Goal: Task Accomplishment & Management: Use online tool/utility

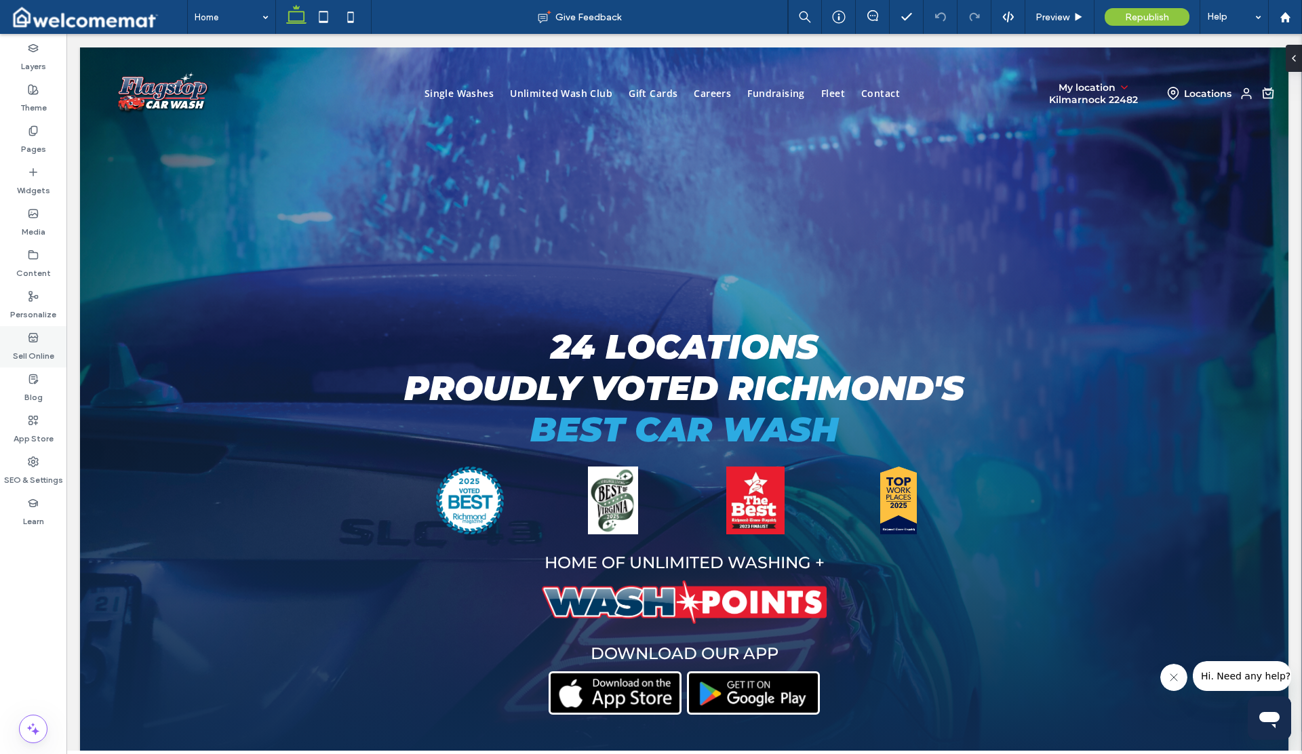
click at [29, 340] on use at bounding box center [32, 337] width 9 height 8
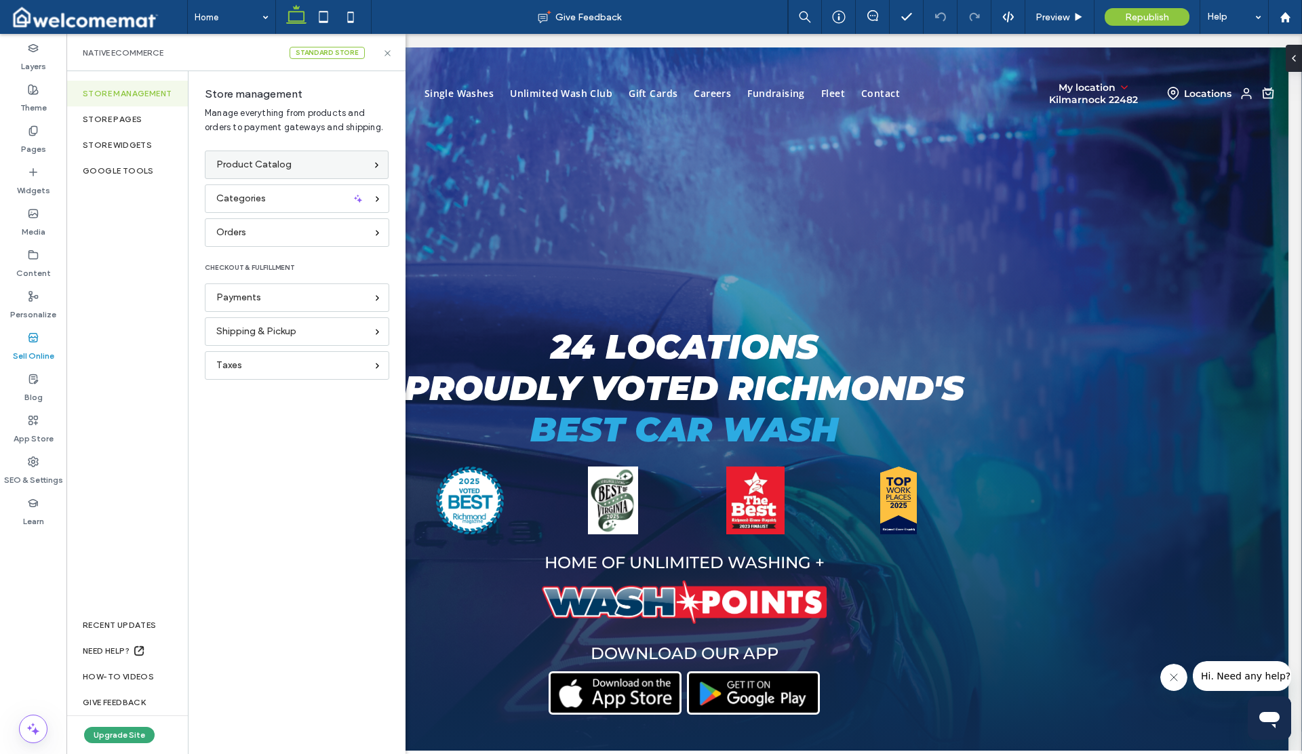
click at [242, 173] on div "Product Catalog" at bounding box center [297, 165] width 184 height 28
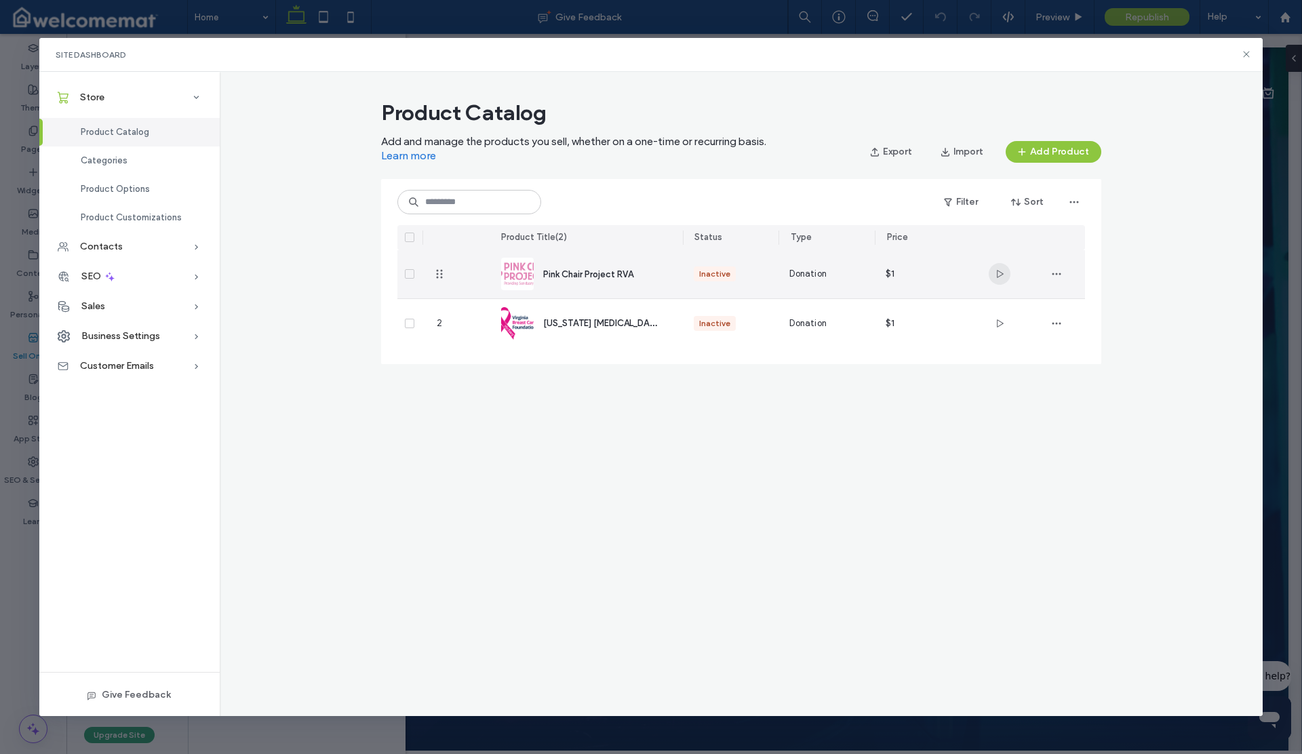
click at [999, 271] on use "button" at bounding box center [1000, 274] width 7 height 8
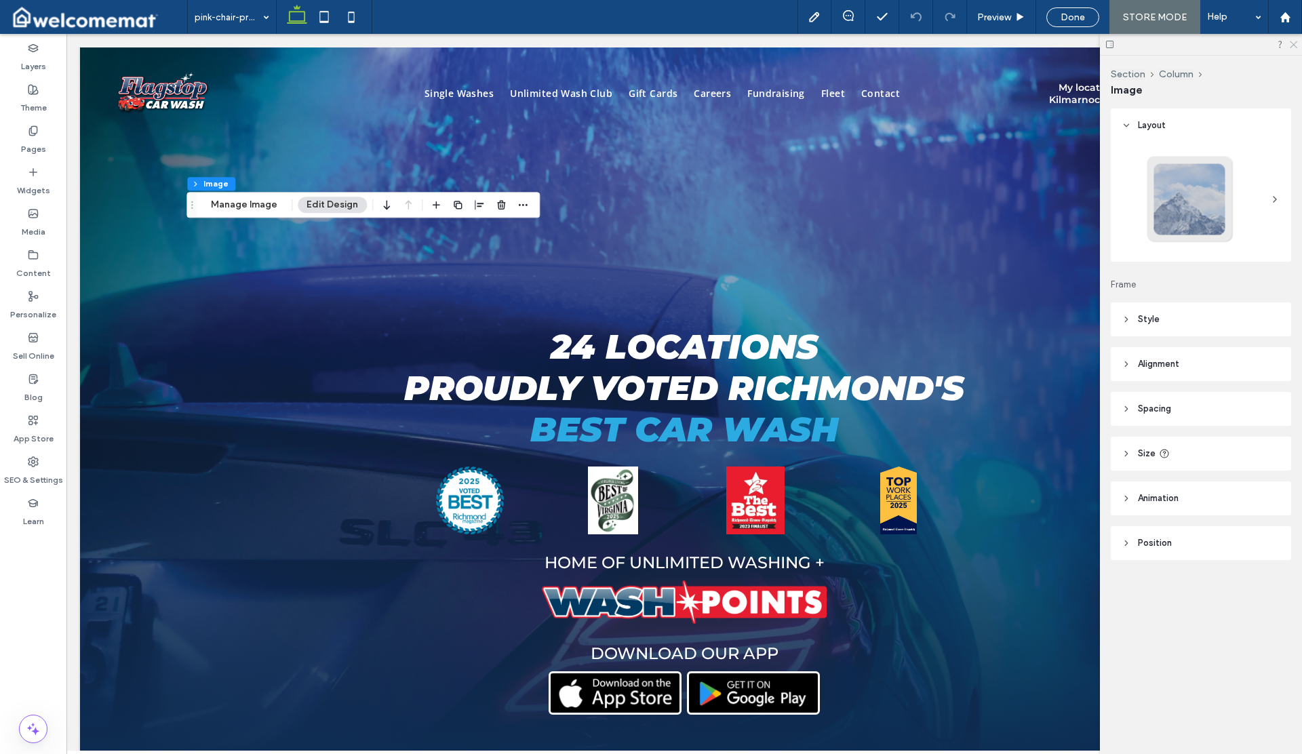
click at [1294, 45] on use at bounding box center [1293, 44] width 7 height 7
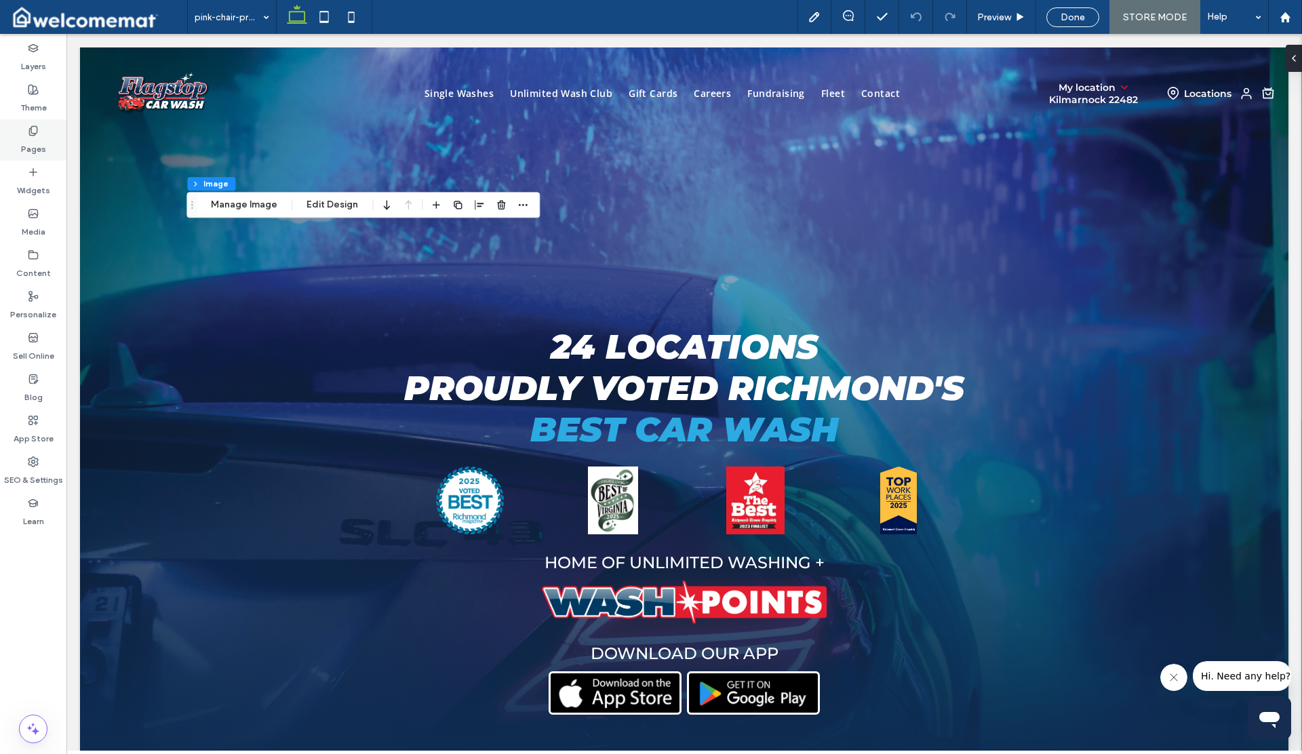
click at [37, 147] on label "Pages" at bounding box center [33, 145] width 25 height 19
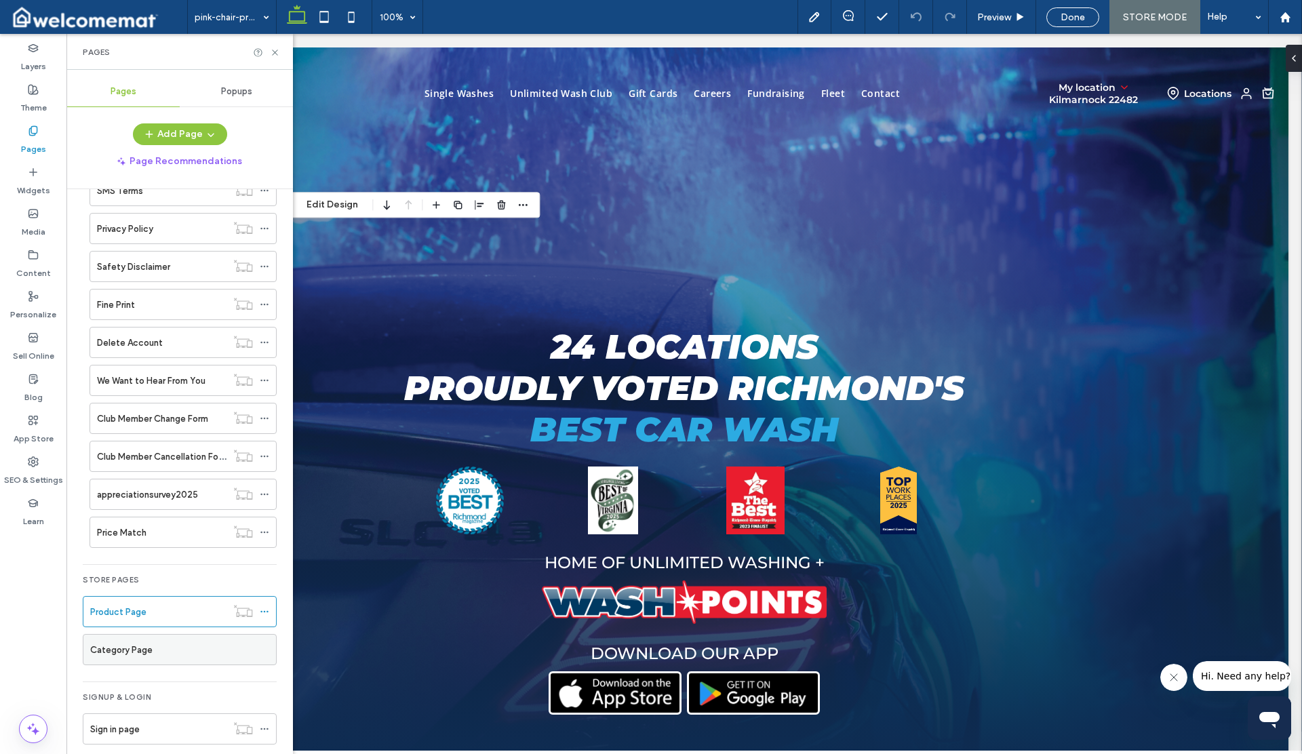
scroll to position [546, 0]
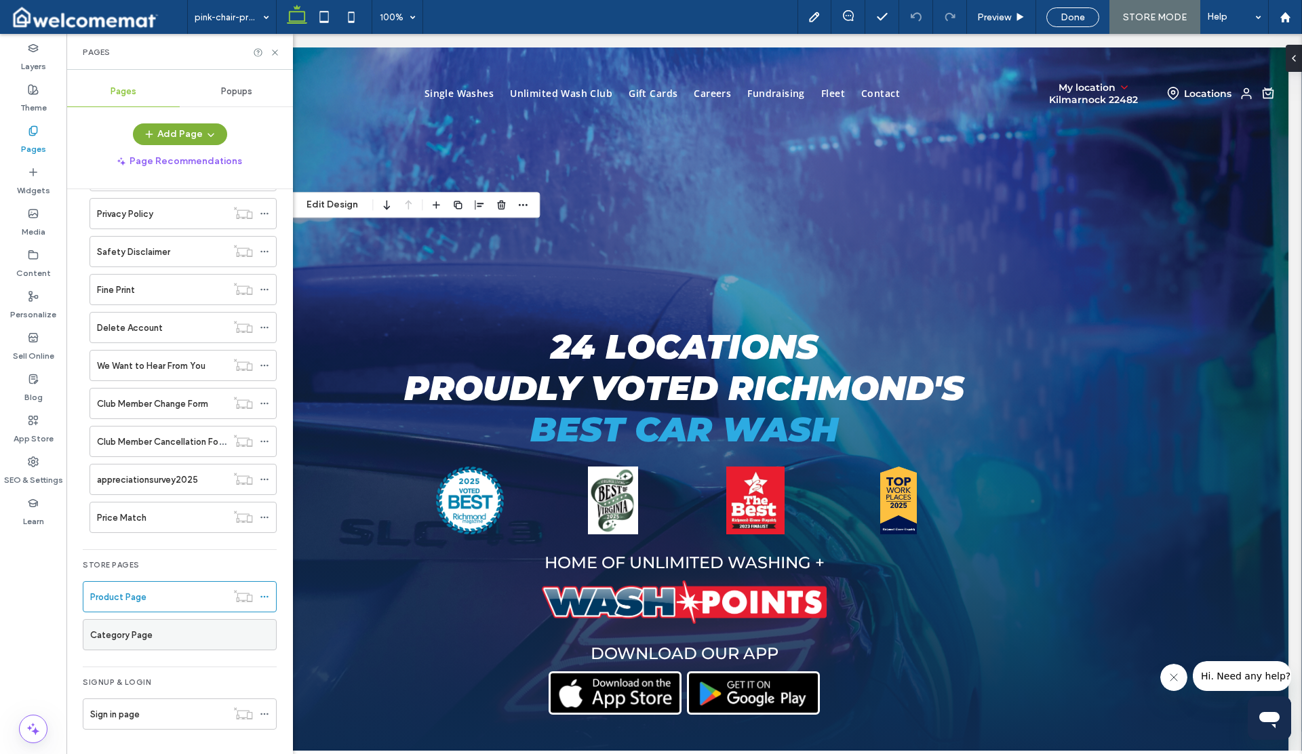
click at [212, 136] on icon "button" at bounding box center [210, 134] width 11 height 11
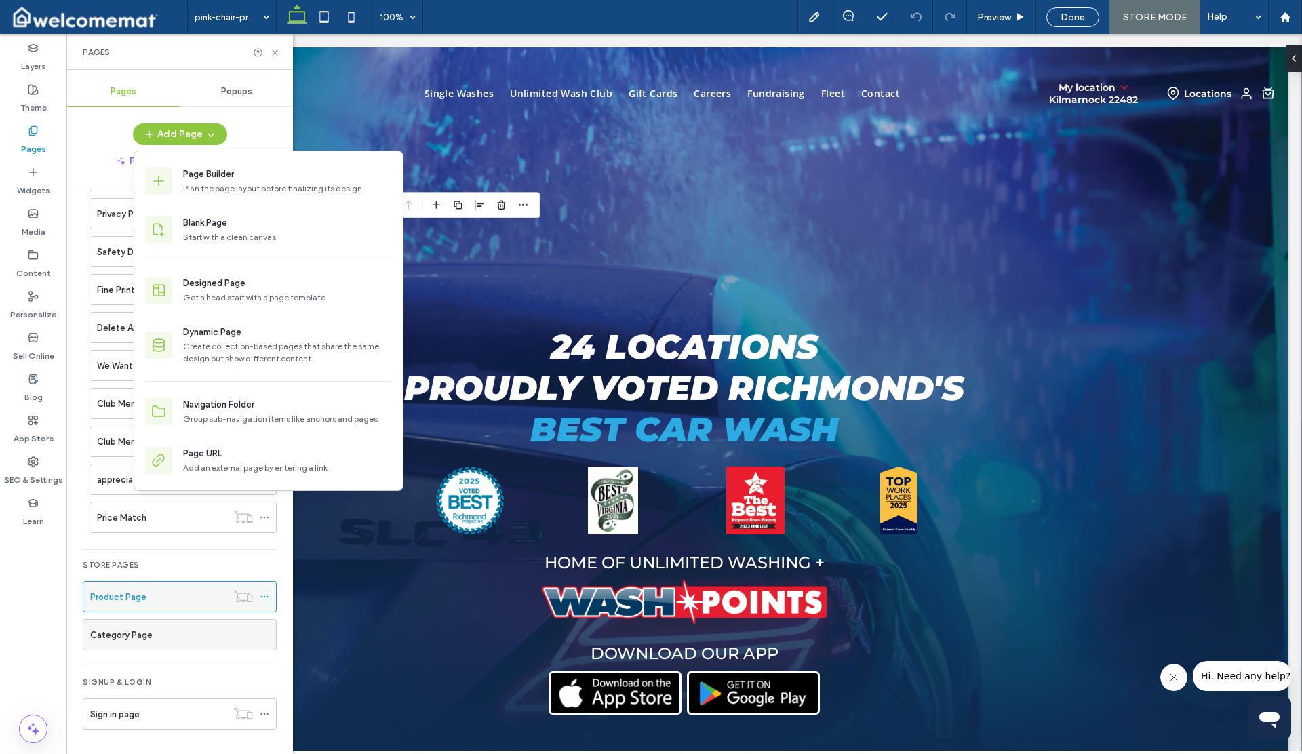
click at [264, 595] on icon at bounding box center [264, 596] width 9 height 9
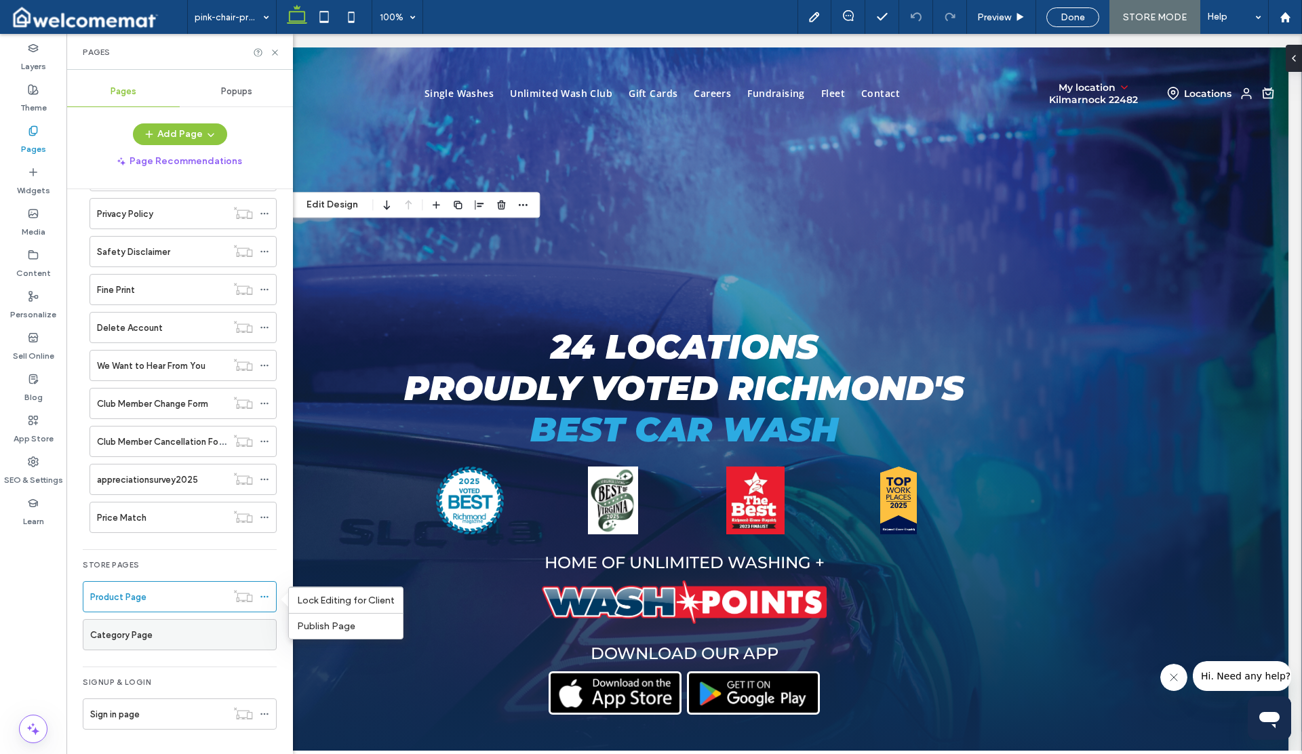
click at [250, 571] on div "Store Pages" at bounding box center [180, 566] width 194 height 16
click at [200, 138] on button "Add Page" at bounding box center [180, 134] width 94 height 22
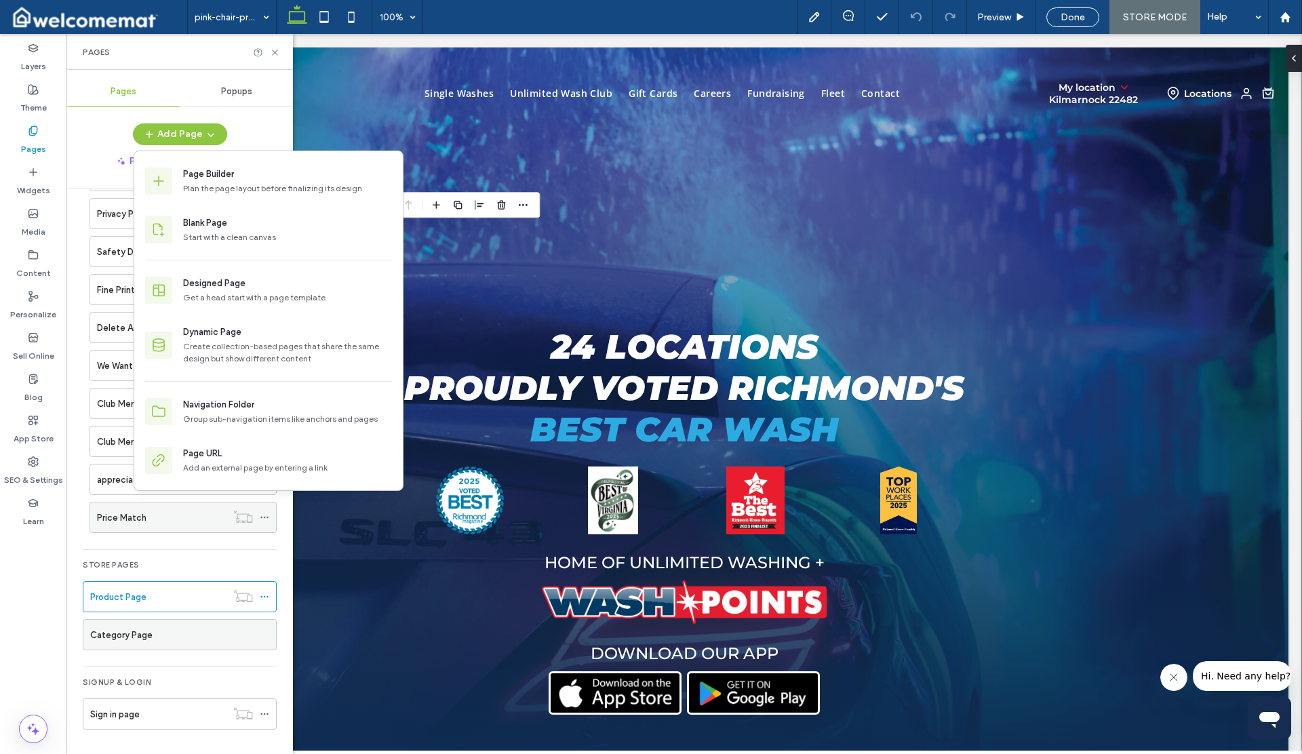
click at [140, 511] on label "Price Match" at bounding box center [121, 518] width 49 height 24
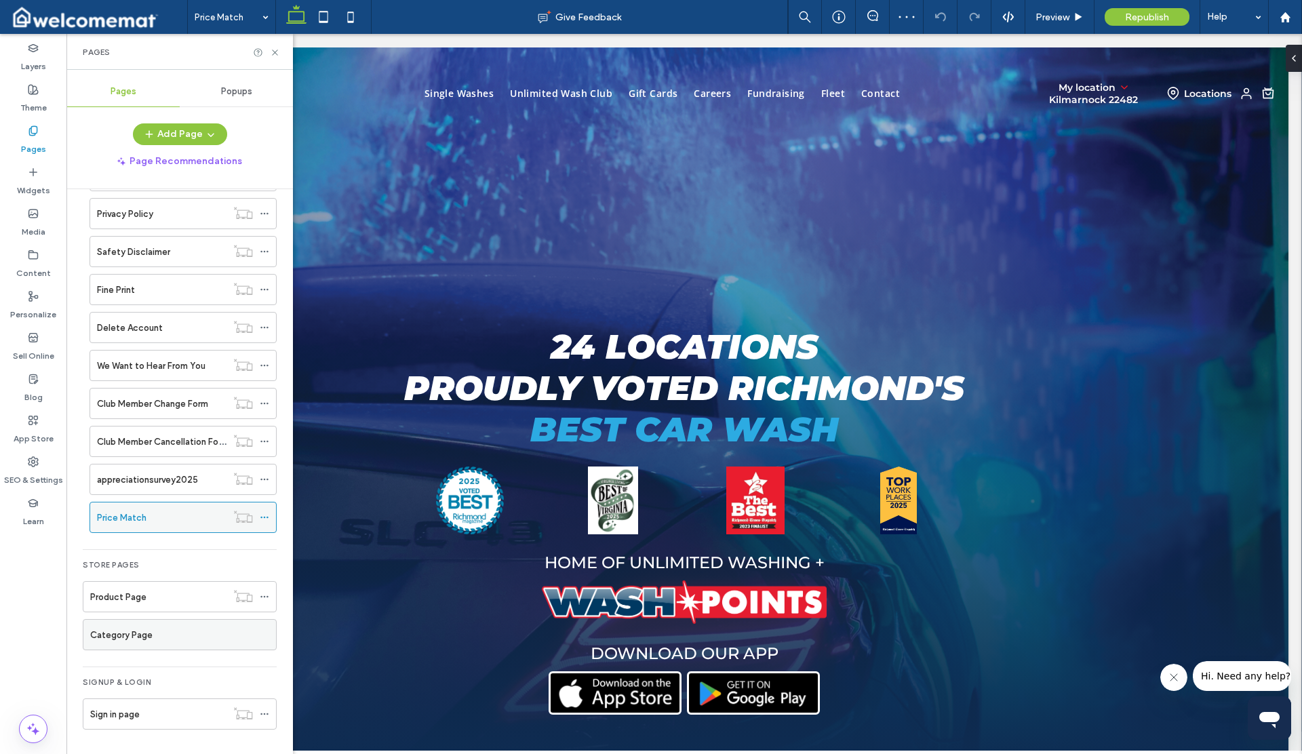
click at [264, 517] on use at bounding box center [263, 518] width 7 height 2
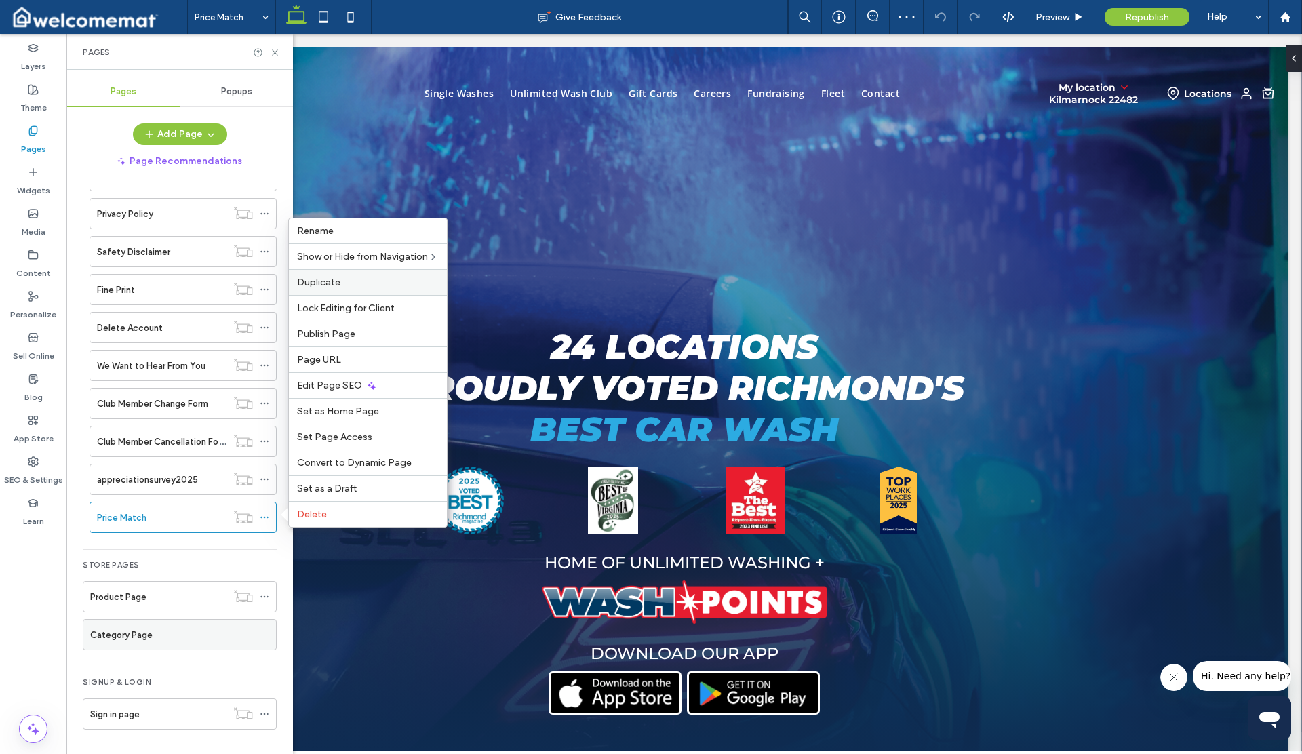
click at [353, 279] on label "Duplicate" at bounding box center [368, 283] width 142 height 12
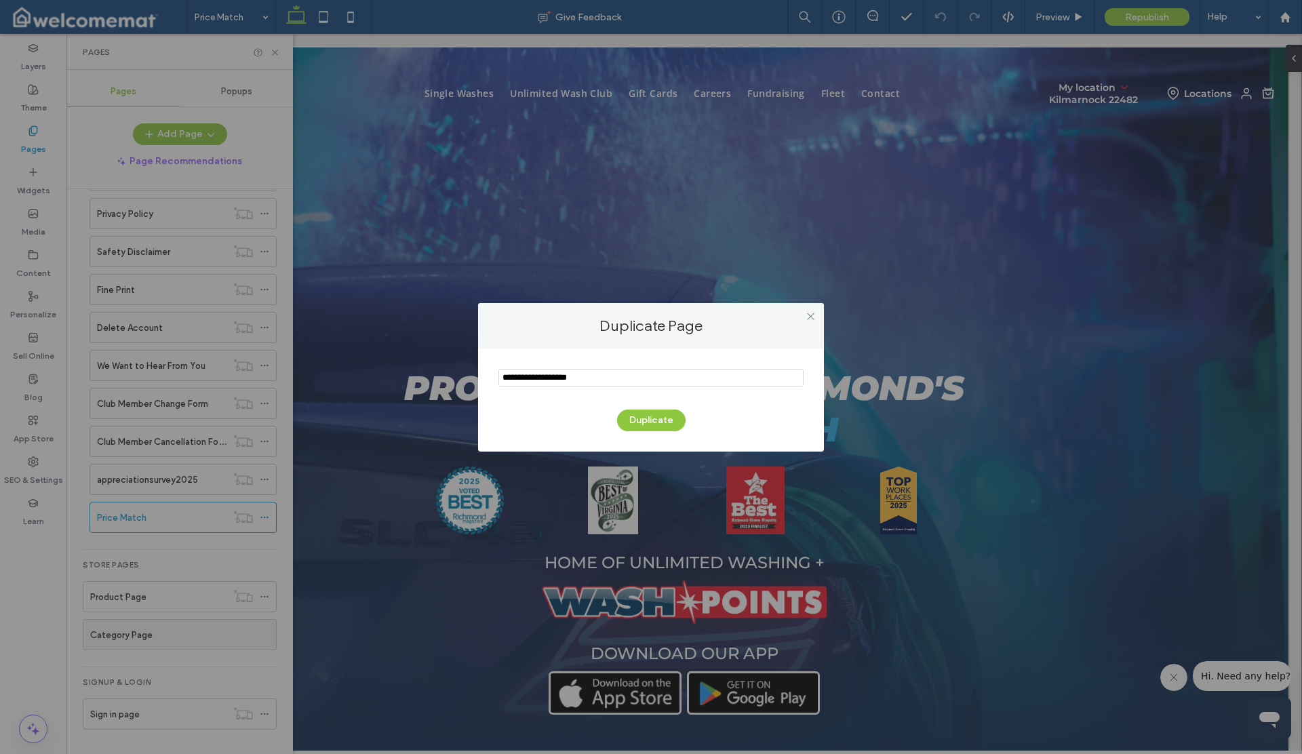
drag, startPoint x: 599, startPoint y: 373, endPoint x: 445, endPoint y: 380, distance: 153.4
click at [445, 380] on div "Duplicate Page Duplicate" at bounding box center [651, 377] width 1302 height 754
click at [591, 379] on input "notEmpty" at bounding box center [650, 378] width 305 height 18
drag, startPoint x: 497, startPoint y: 384, endPoint x: 477, endPoint y: 380, distance: 20.1
click at [478, 380] on div "Duplicate" at bounding box center [651, 399] width 346 height 103
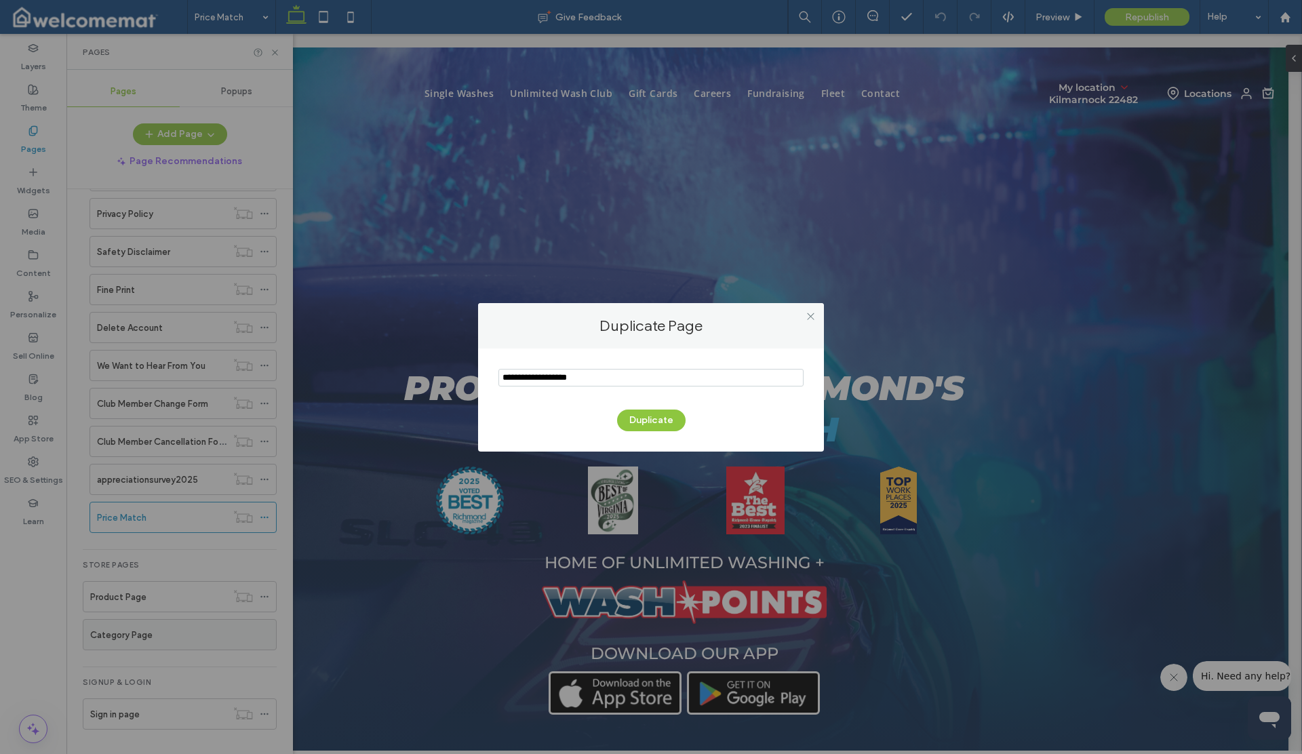
paste input "**********"
type input "**********"
click at [654, 419] on button "Duplicate" at bounding box center [651, 421] width 68 height 22
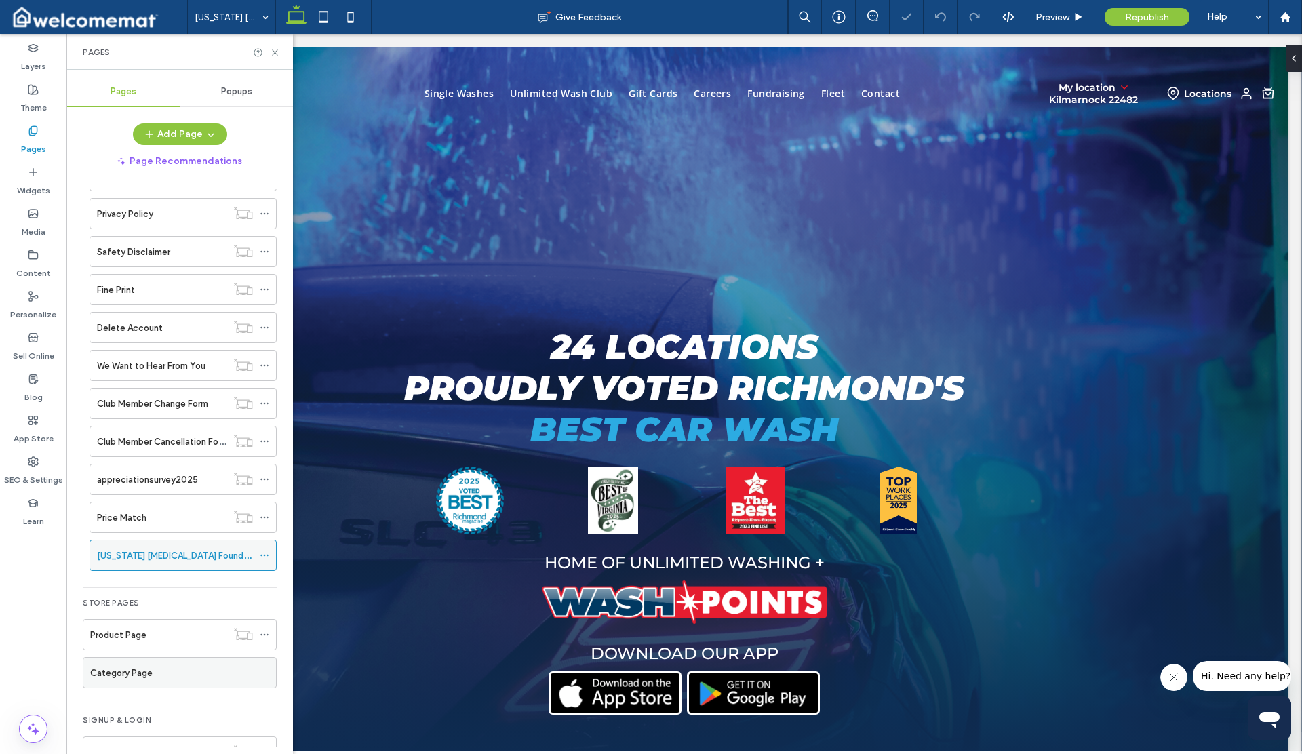
click at [265, 553] on icon at bounding box center [264, 555] width 9 height 9
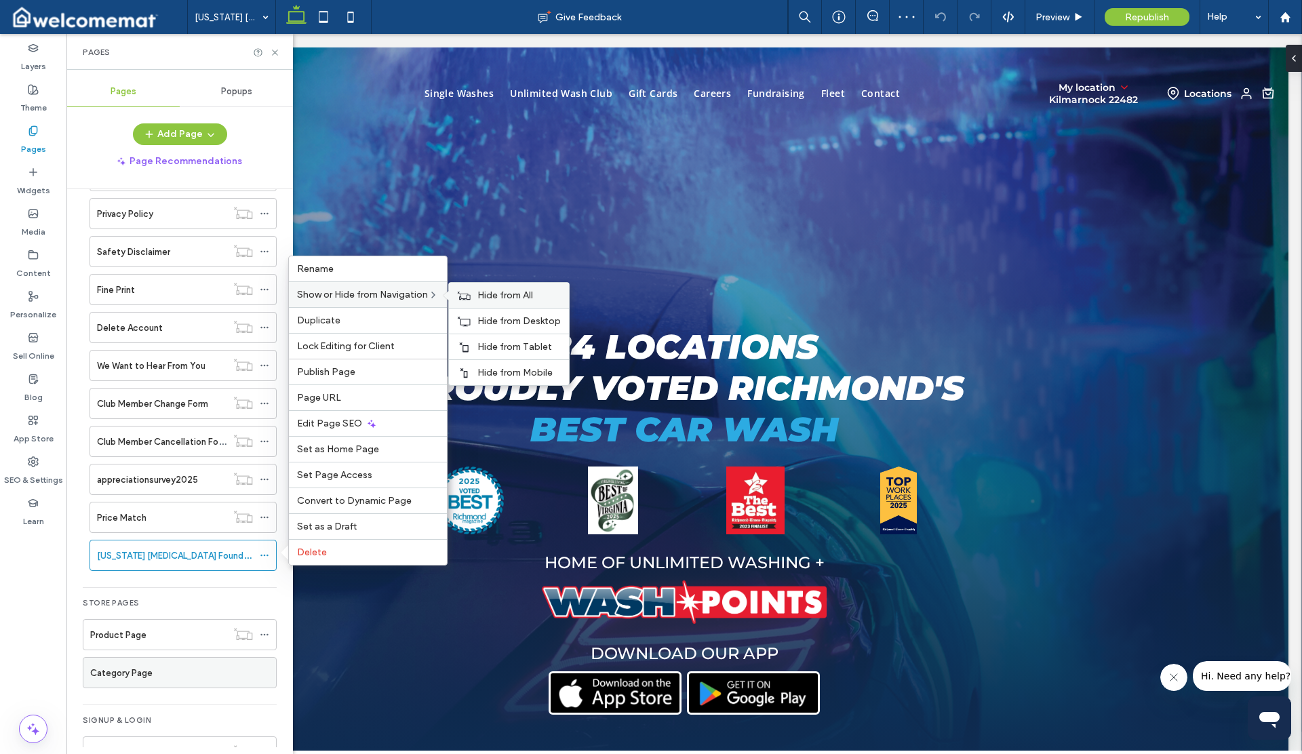
click at [498, 294] on span "Hide from All" at bounding box center [505, 296] width 56 height 12
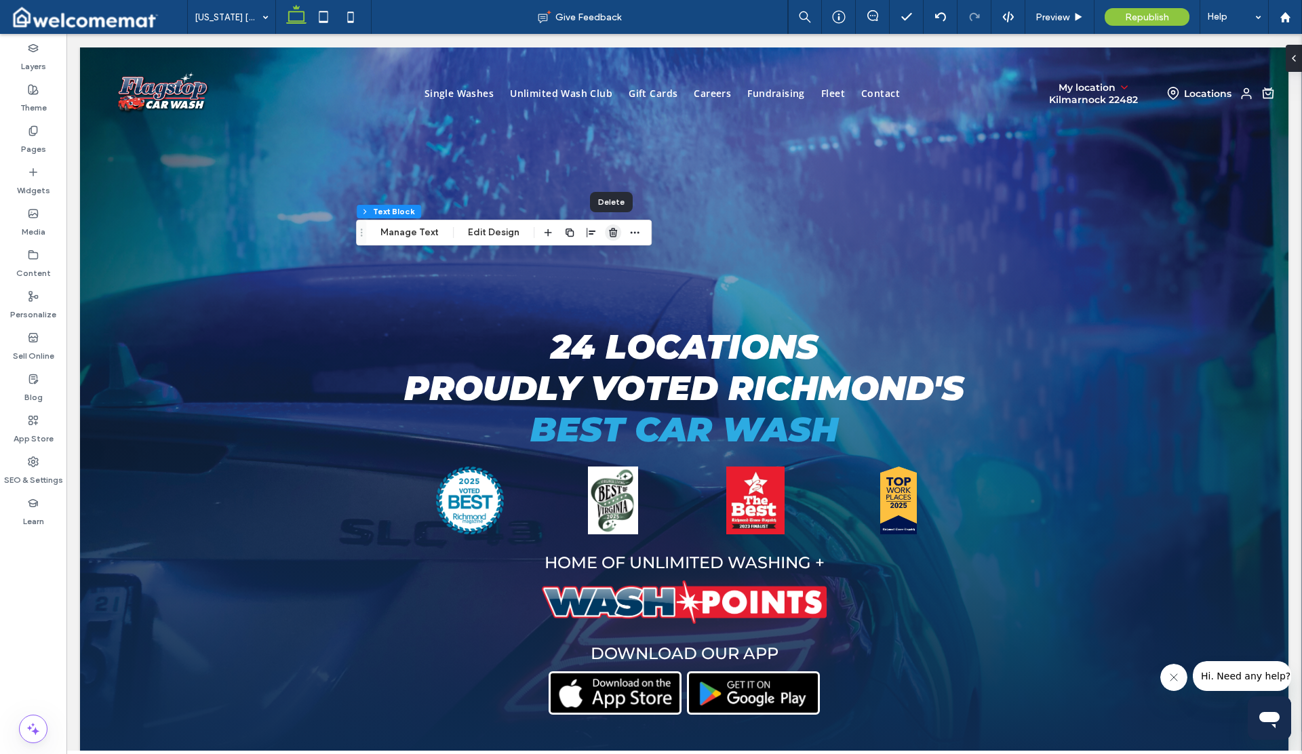
click at [609, 231] on icon "button" at bounding box center [612, 232] width 11 height 11
click at [33, 181] on label "Widgets" at bounding box center [33, 187] width 33 height 19
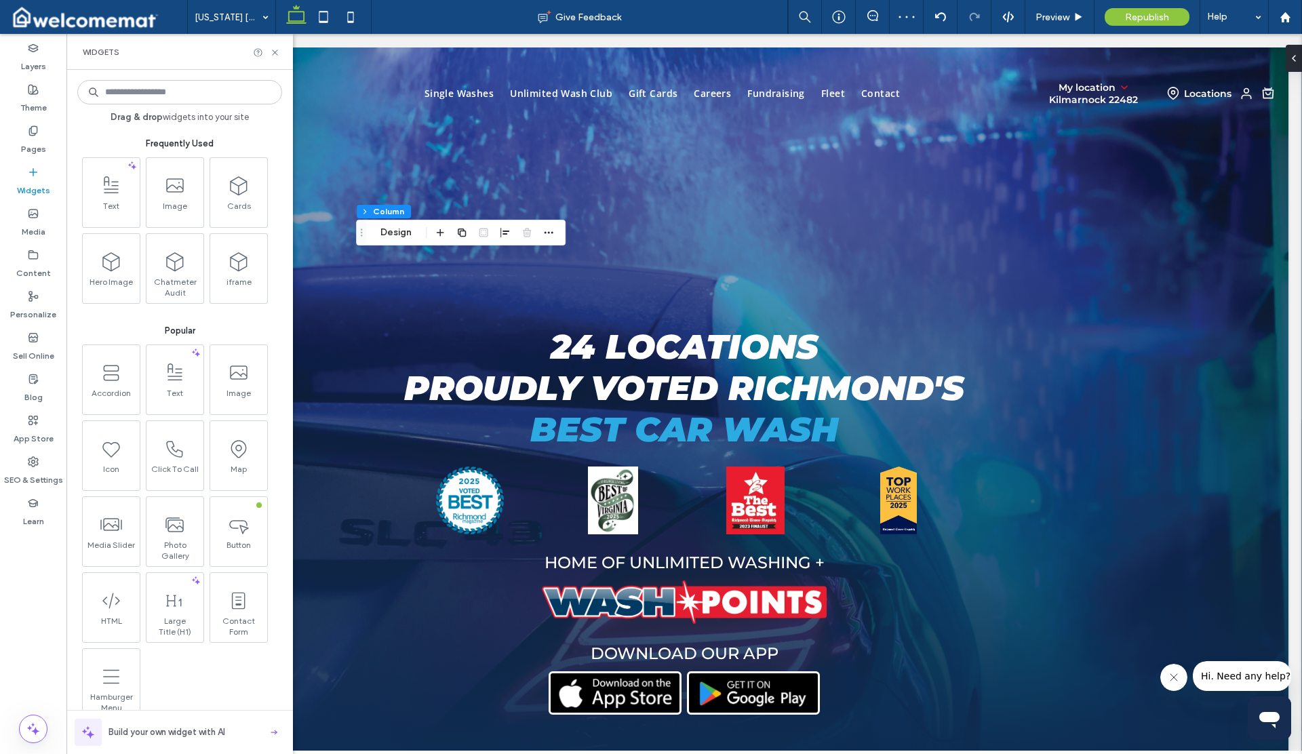
click at [163, 95] on input at bounding box center [179, 92] width 205 height 24
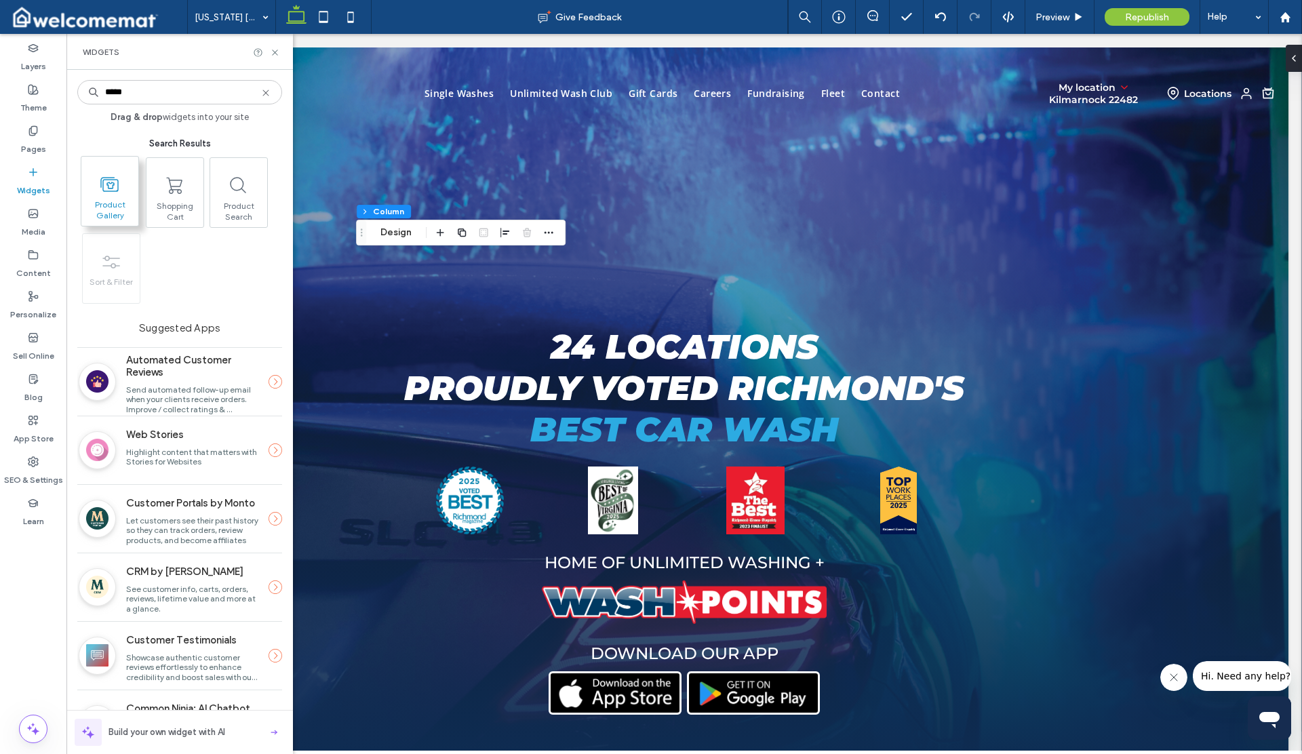
type input "*****"
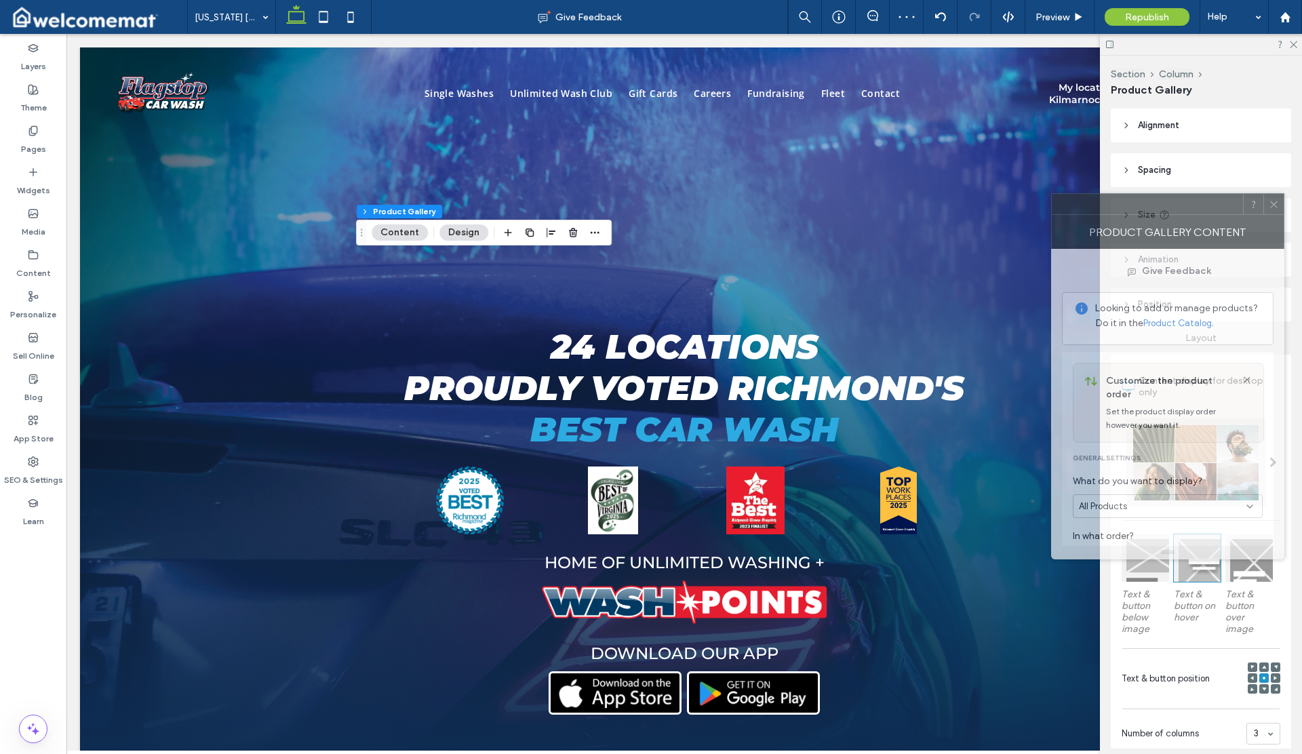
drag, startPoint x: 1178, startPoint y: 216, endPoint x: 1048, endPoint y: 197, distance: 131.6
click at [1051, 215] on div "Product Gallery Content" at bounding box center [1167, 232] width 233 height 34
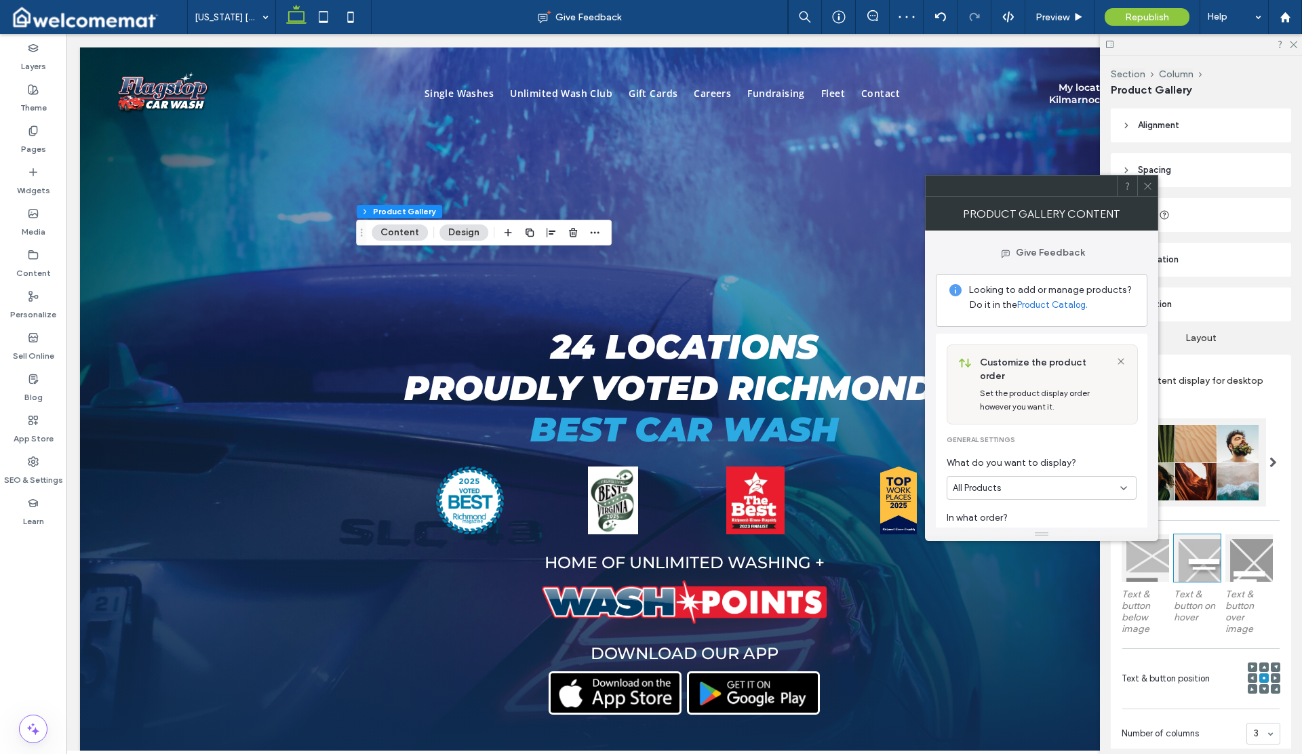
click at [1084, 481] on div "All Products" at bounding box center [1036, 488] width 167 height 14
click at [1071, 456] on span "What do you want to display?" at bounding box center [1041, 463] width 190 height 15
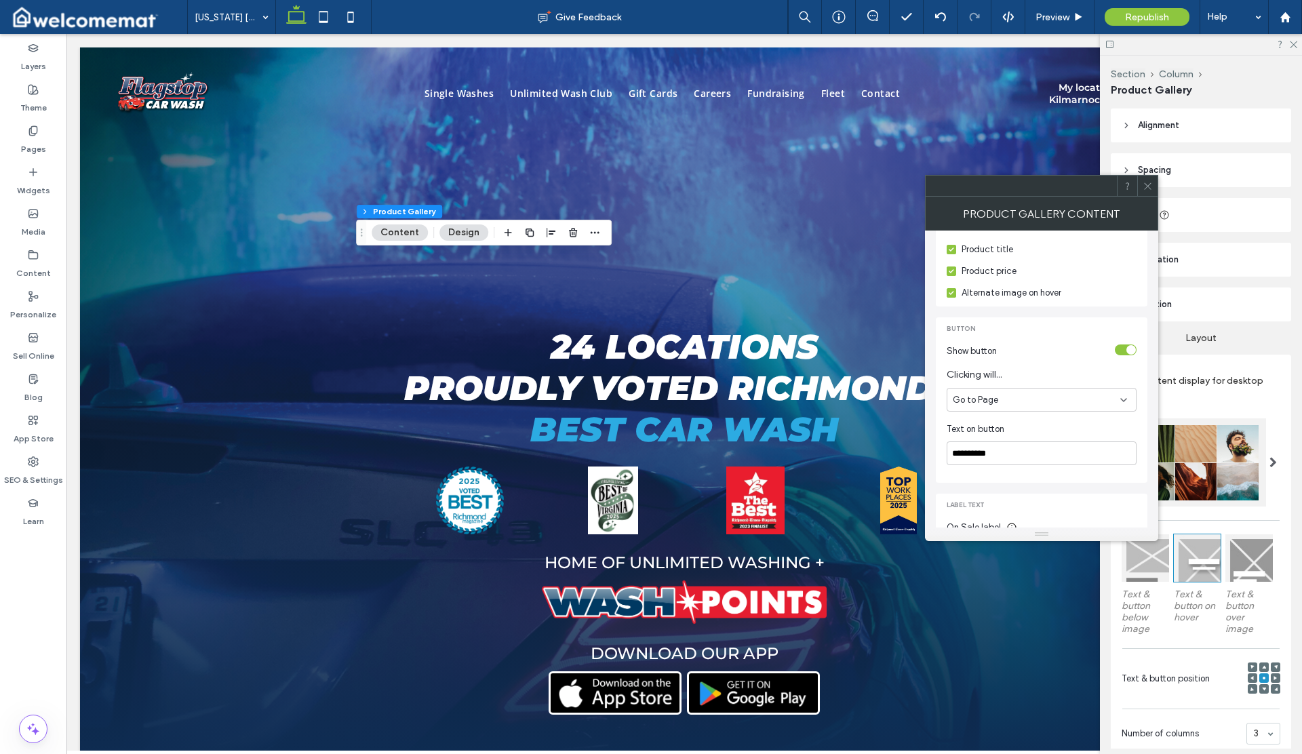
scroll to position [471, 0]
click at [1149, 183] on icon at bounding box center [1147, 186] width 10 height 10
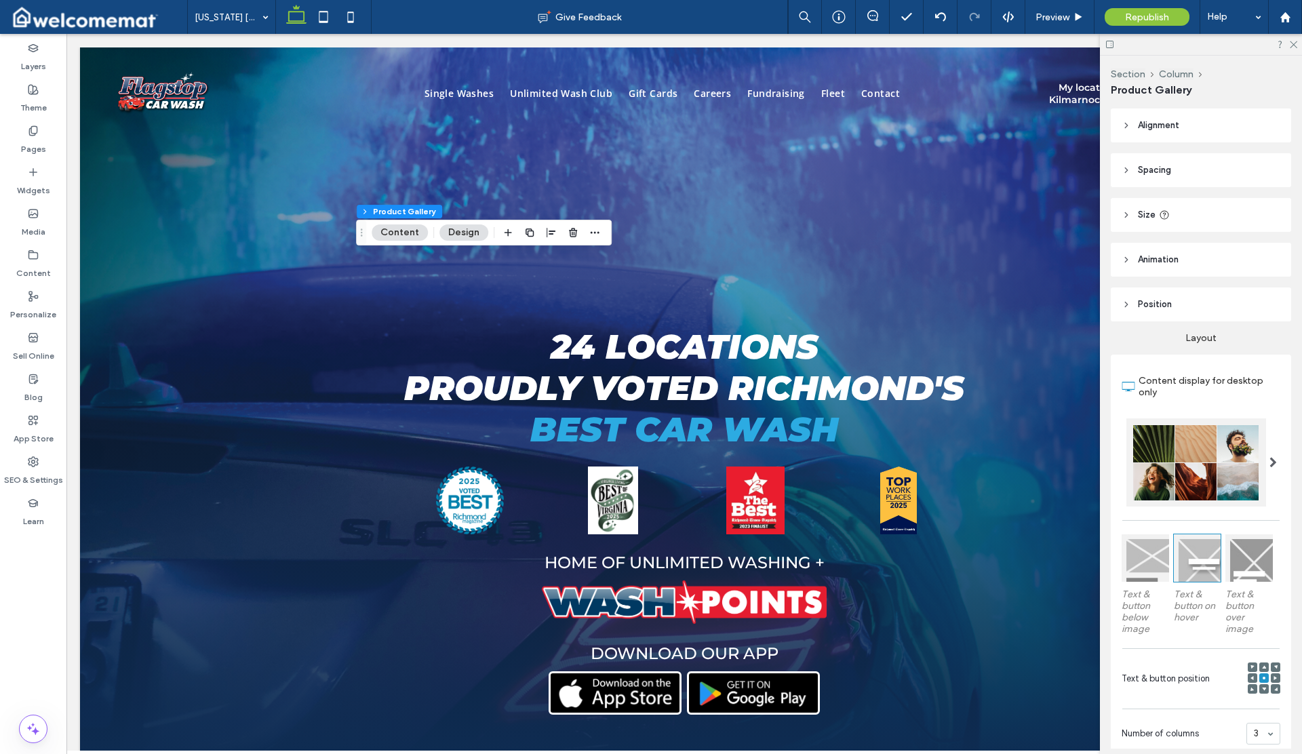
scroll to position [262, 0]
click at [574, 230] on use "button" at bounding box center [573, 232] width 8 height 9
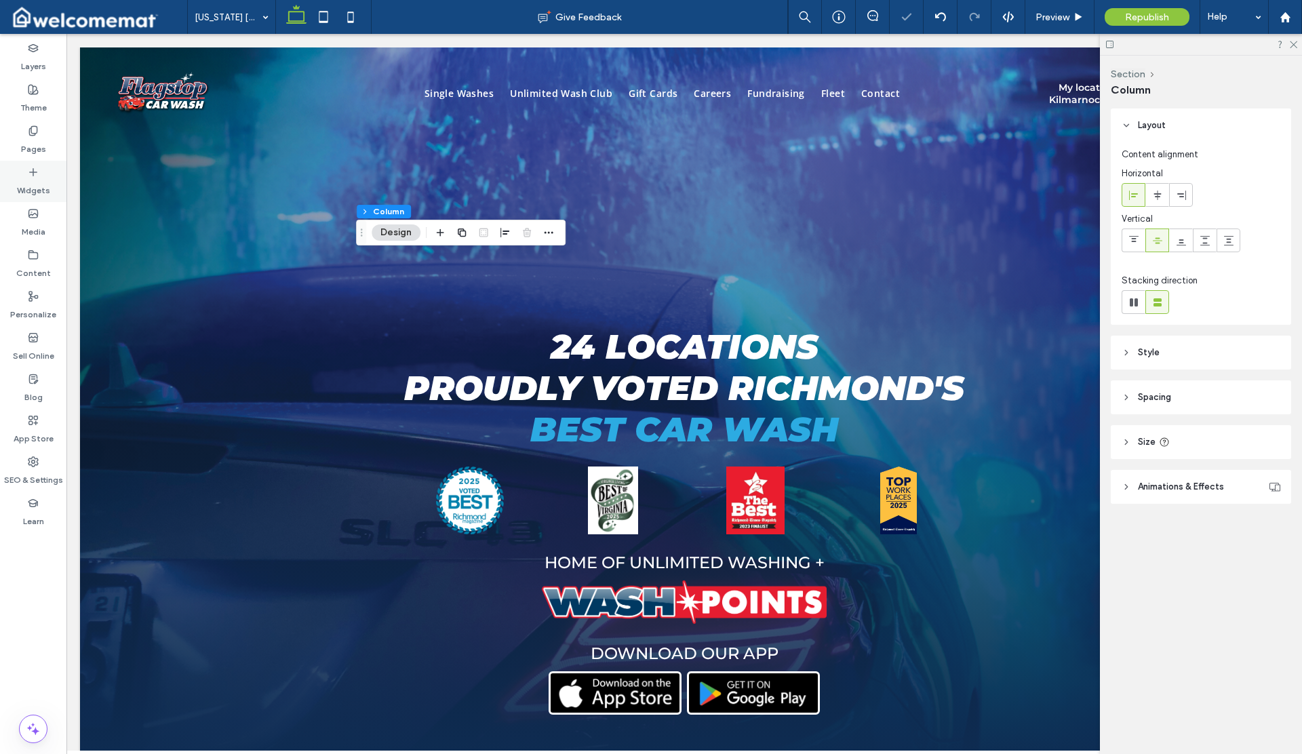
click at [43, 182] on label "Widgets" at bounding box center [33, 187] width 33 height 19
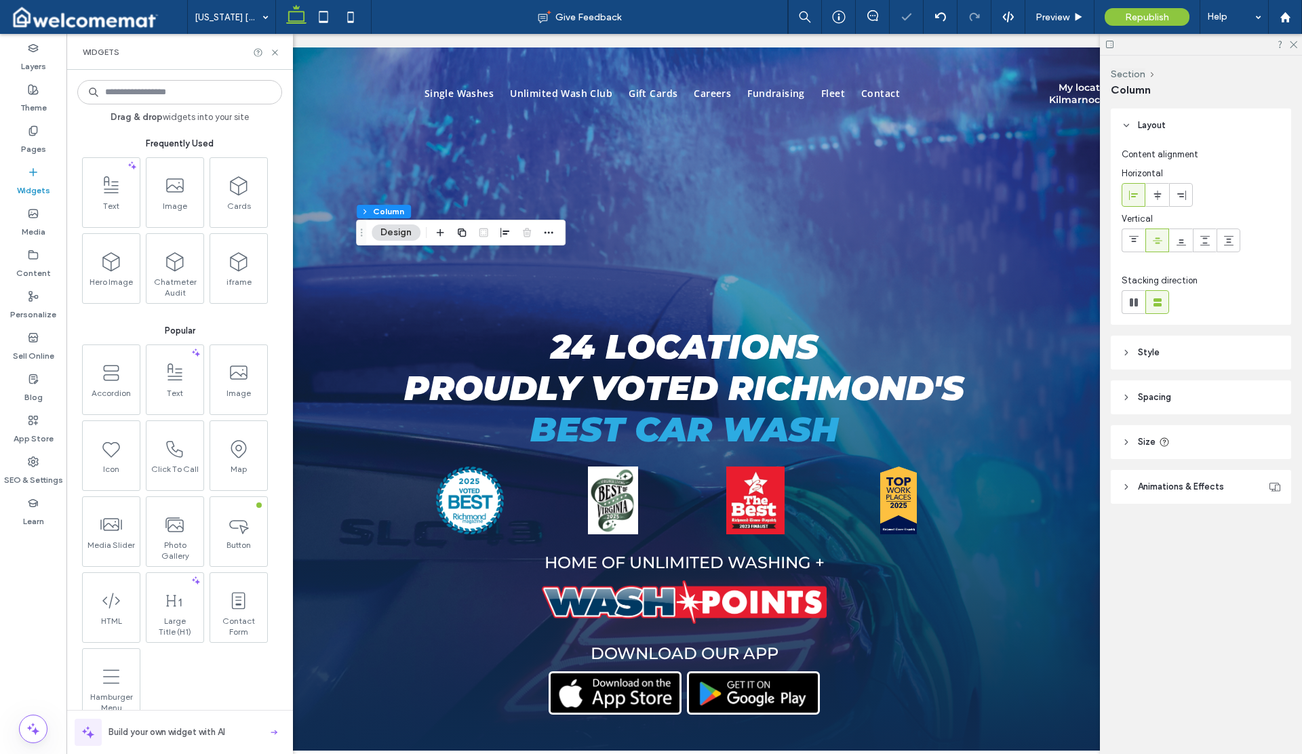
click at [144, 94] on input at bounding box center [179, 92] width 205 height 24
type input "*"
click at [141, 93] on input at bounding box center [179, 92] width 205 height 24
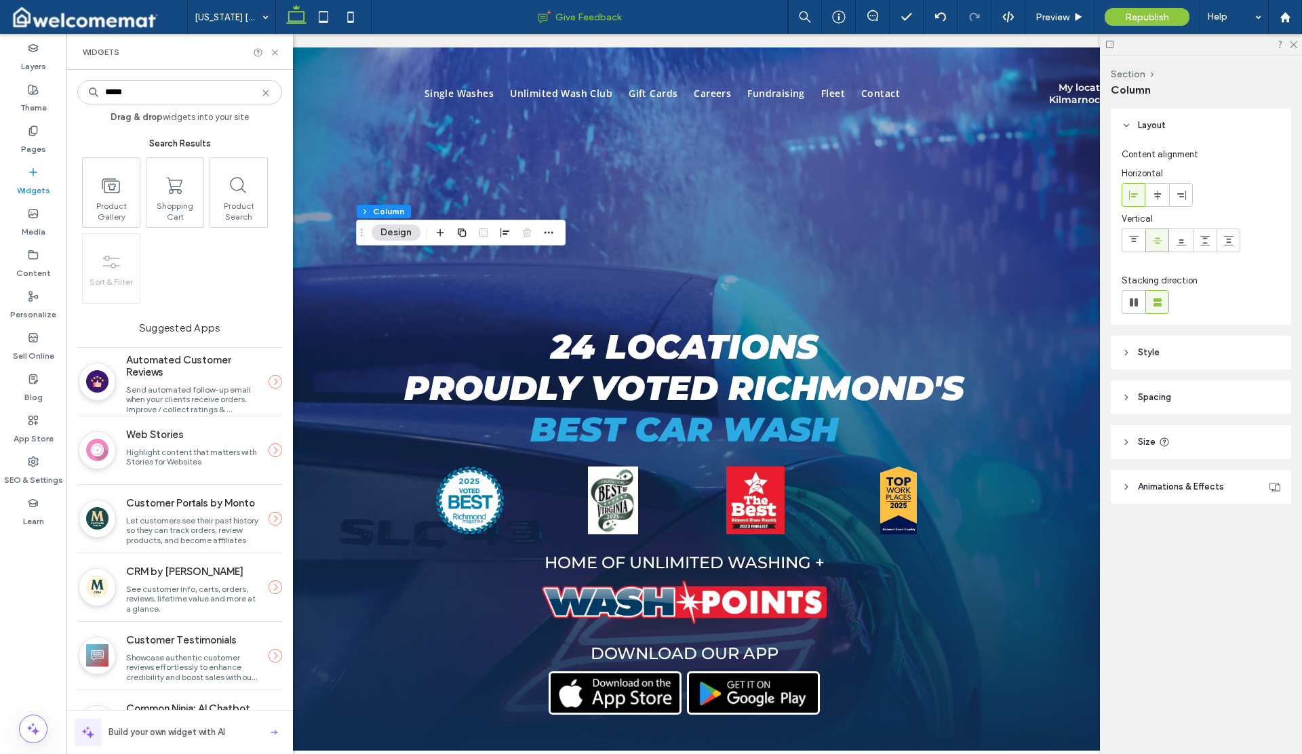
type input "*****"
click at [274, 52] on use at bounding box center [274, 51] width 5 height 5
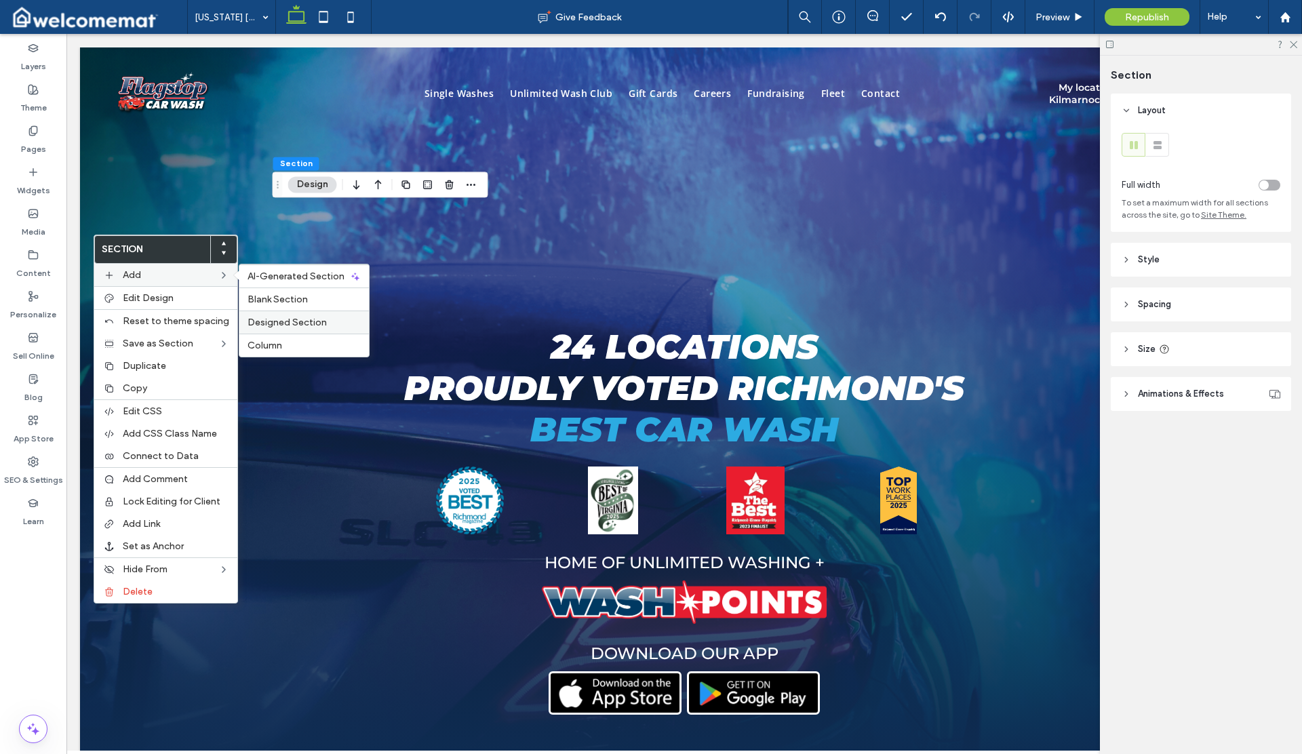
click at [319, 319] on span "Designed Section" at bounding box center [286, 323] width 79 height 12
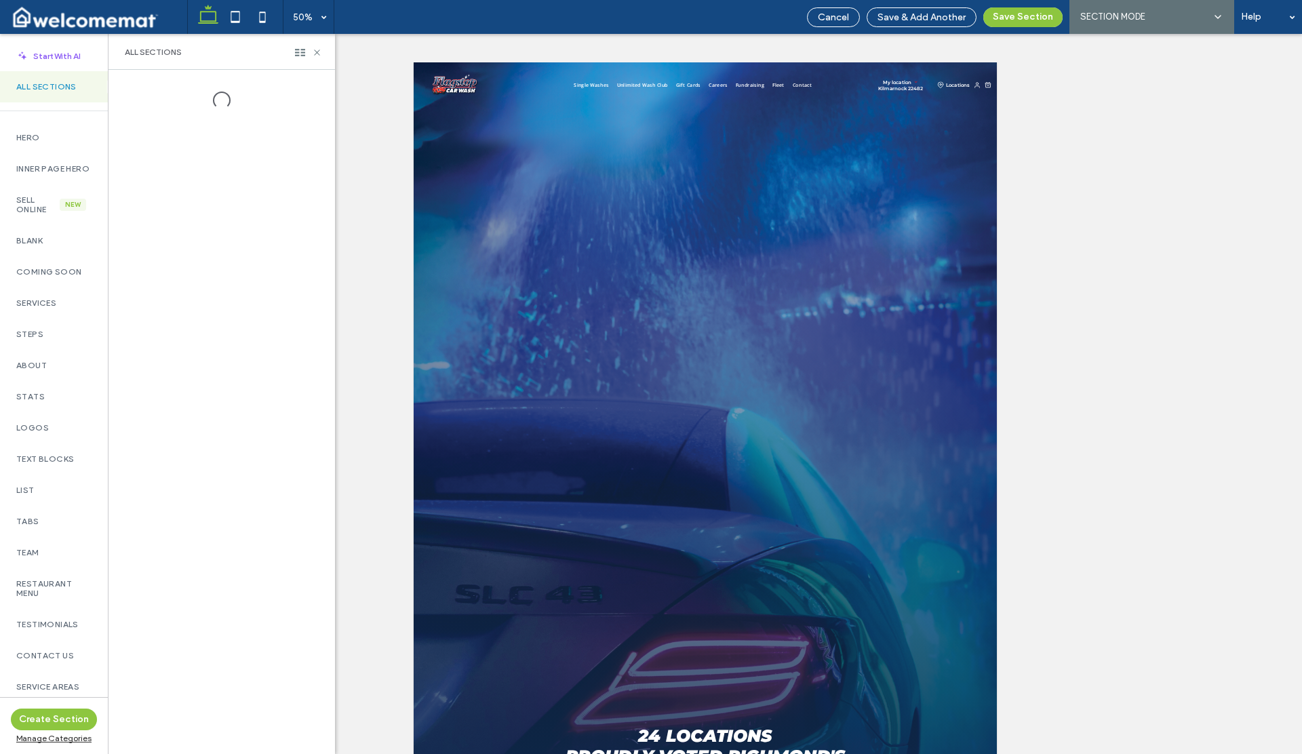
scroll to position [30, 0]
click at [32, 184] on label "Sell Online" at bounding box center [37, 174] width 43 height 19
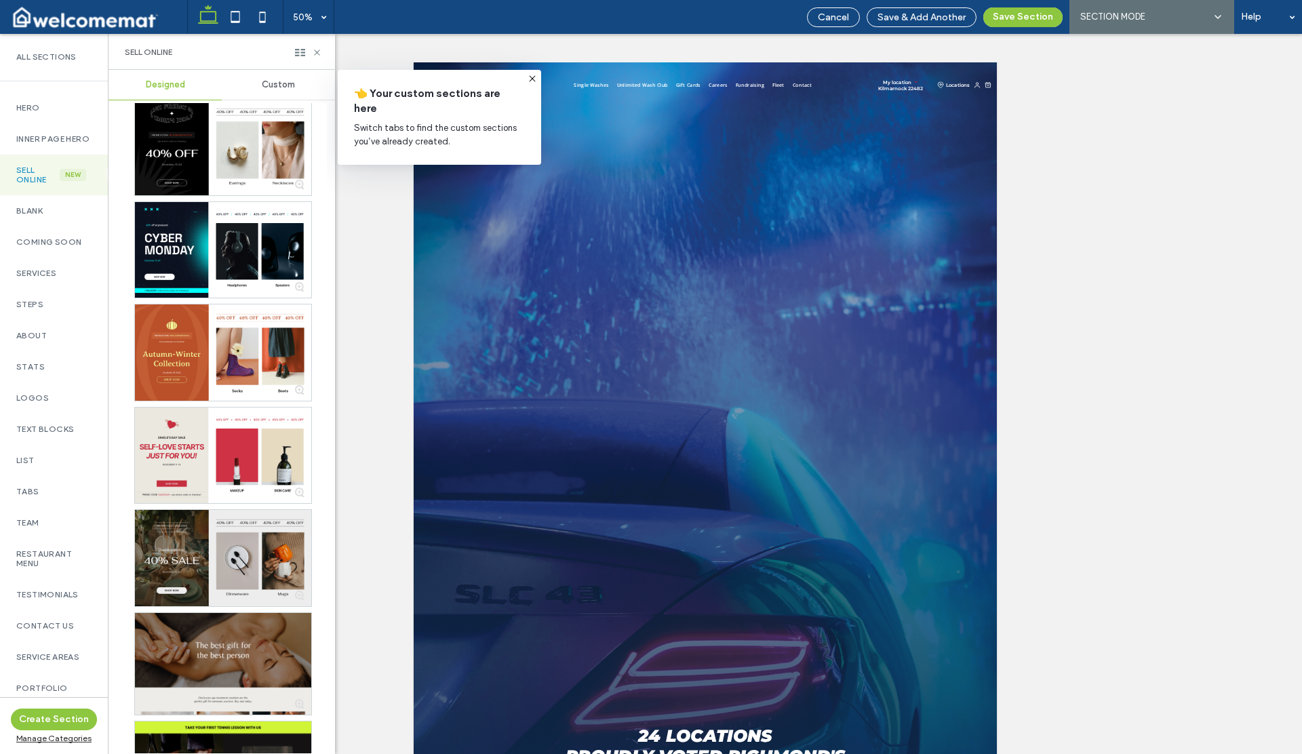
scroll to position [0, 0]
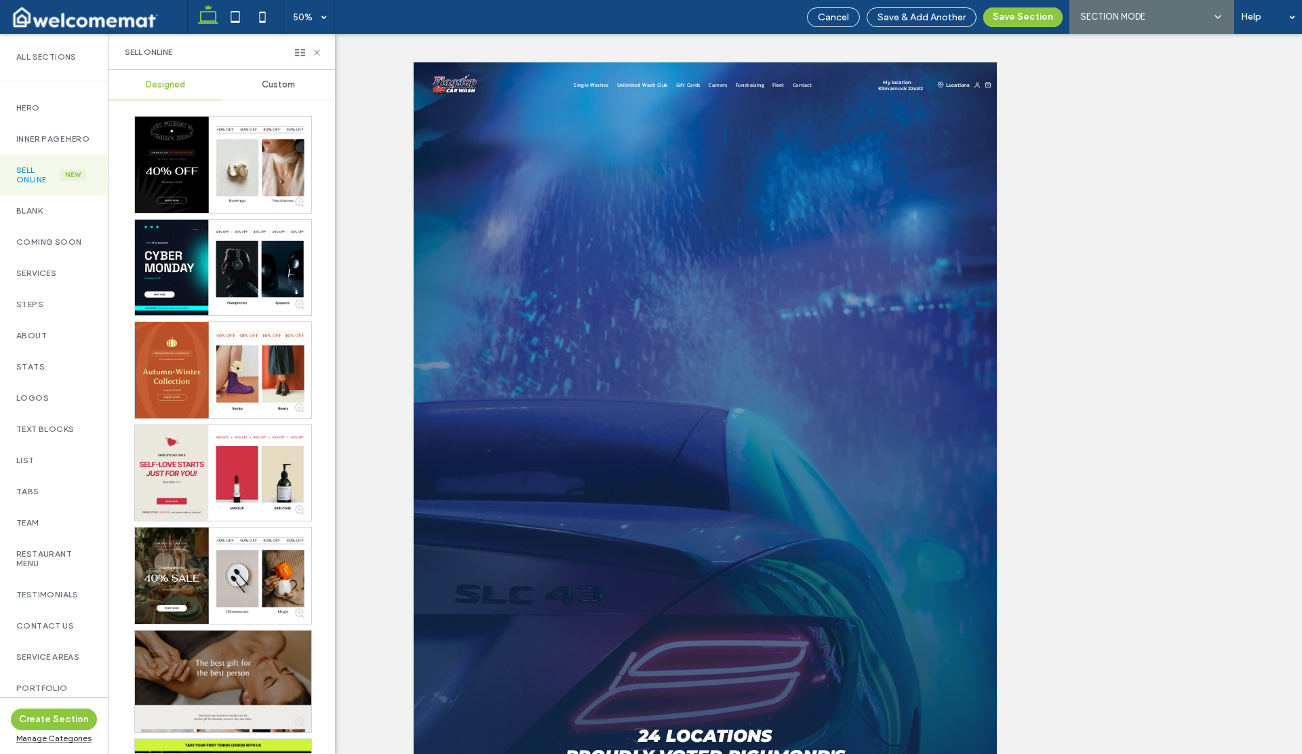
click at [284, 84] on span "Custom" at bounding box center [278, 84] width 33 height 11
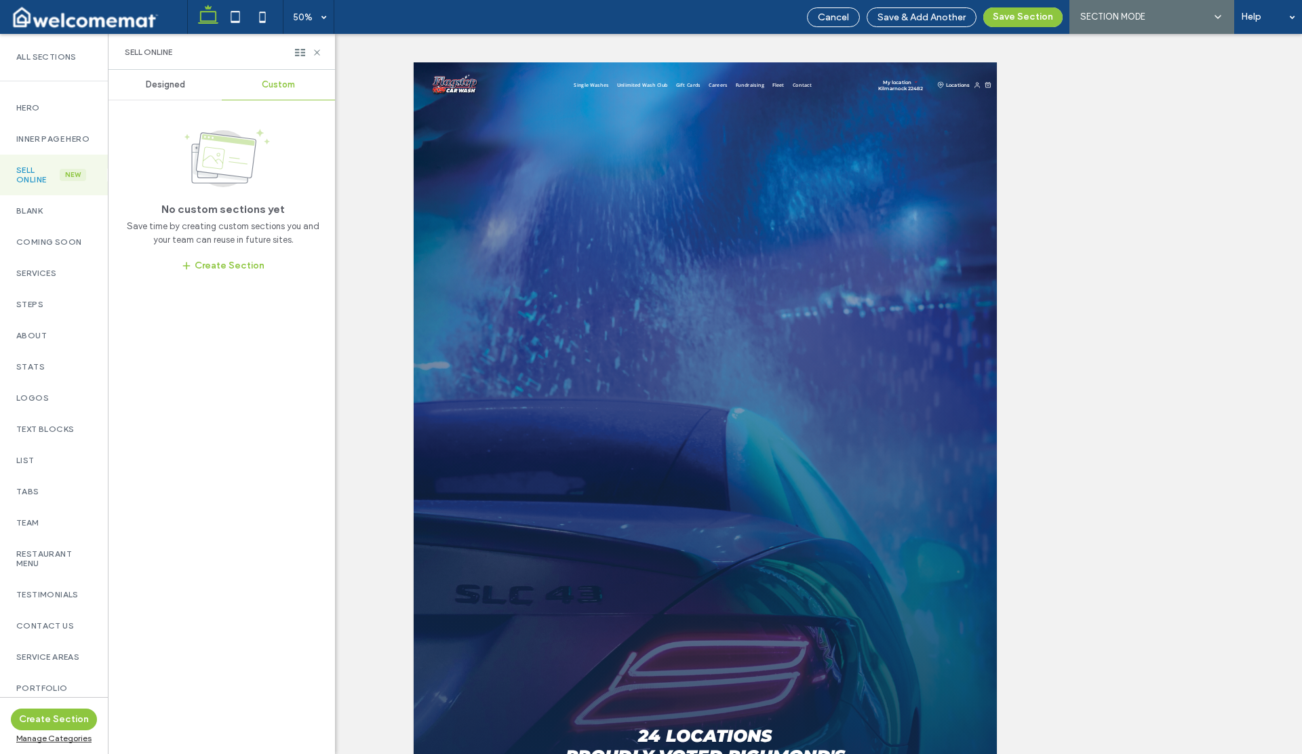
click at [164, 79] on span "Designed" at bounding box center [165, 84] width 39 height 11
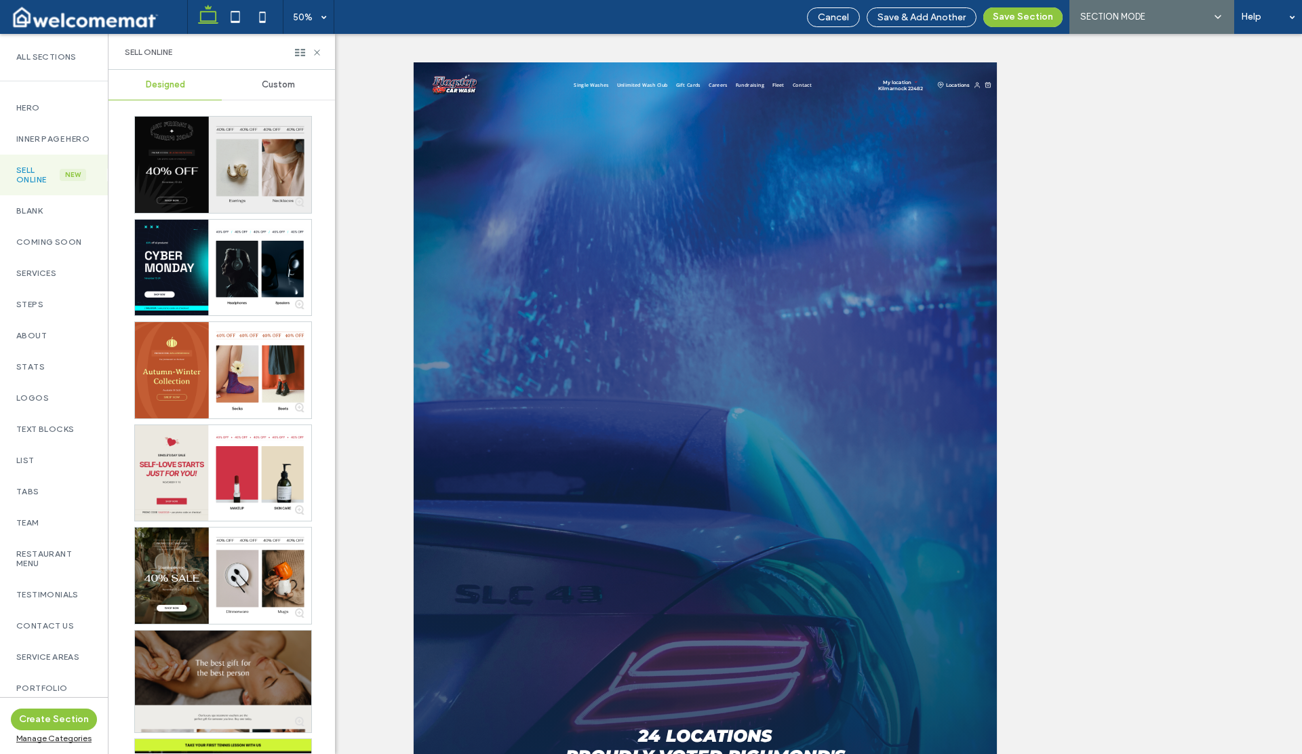
click at [216, 144] on div at bounding box center [223, 165] width 176 height 96
click at [1003, 21] on button "Save Section" at bounding box center [1022, 17] width 79 height 20
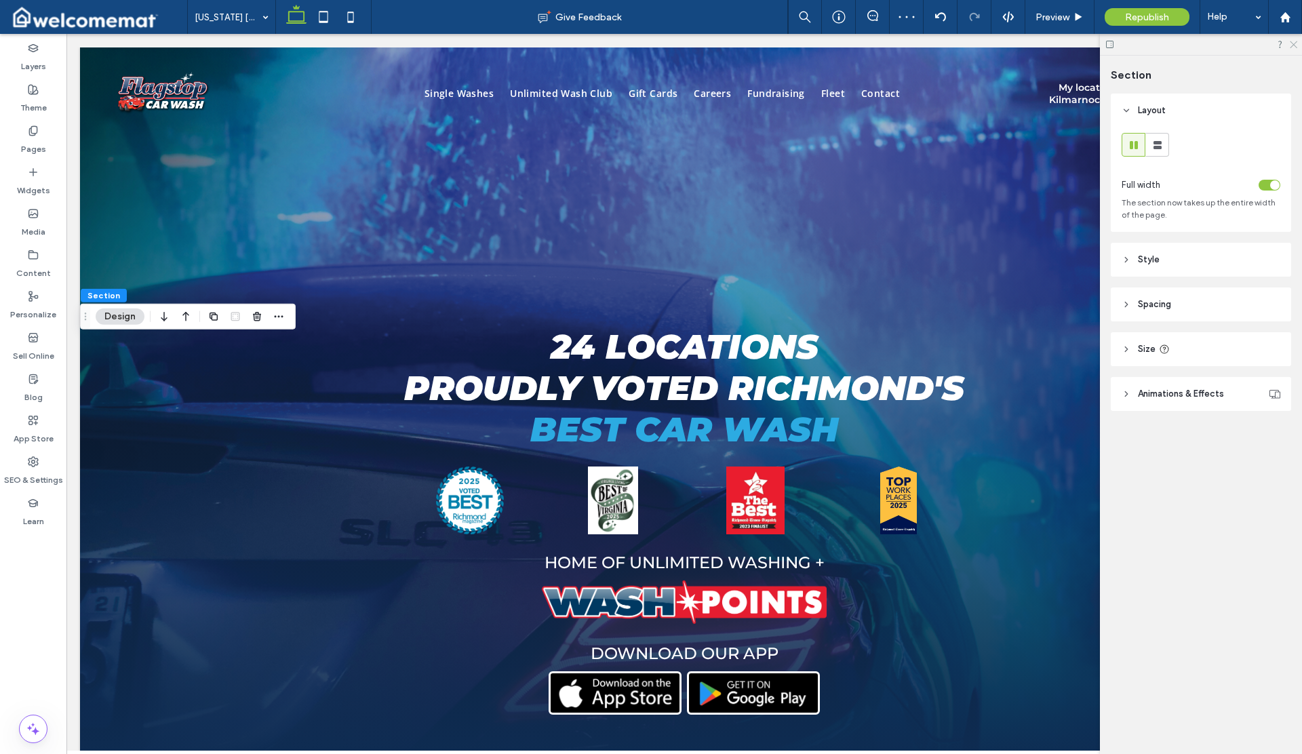
click at [1294, 42] on icon at bounding box center [1292, 43] width 9 height 9
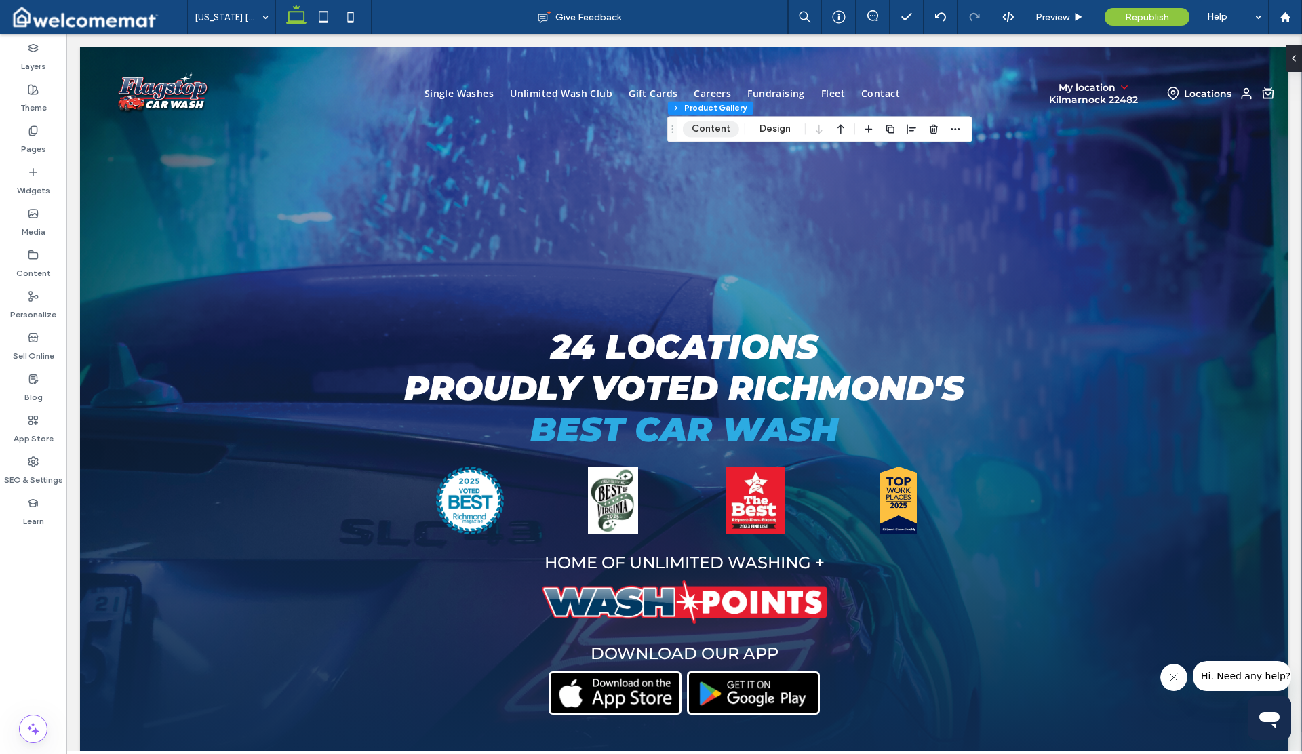
click at [722, 131] on button "Content" at bounding box center [711, 129] width 56 height 16
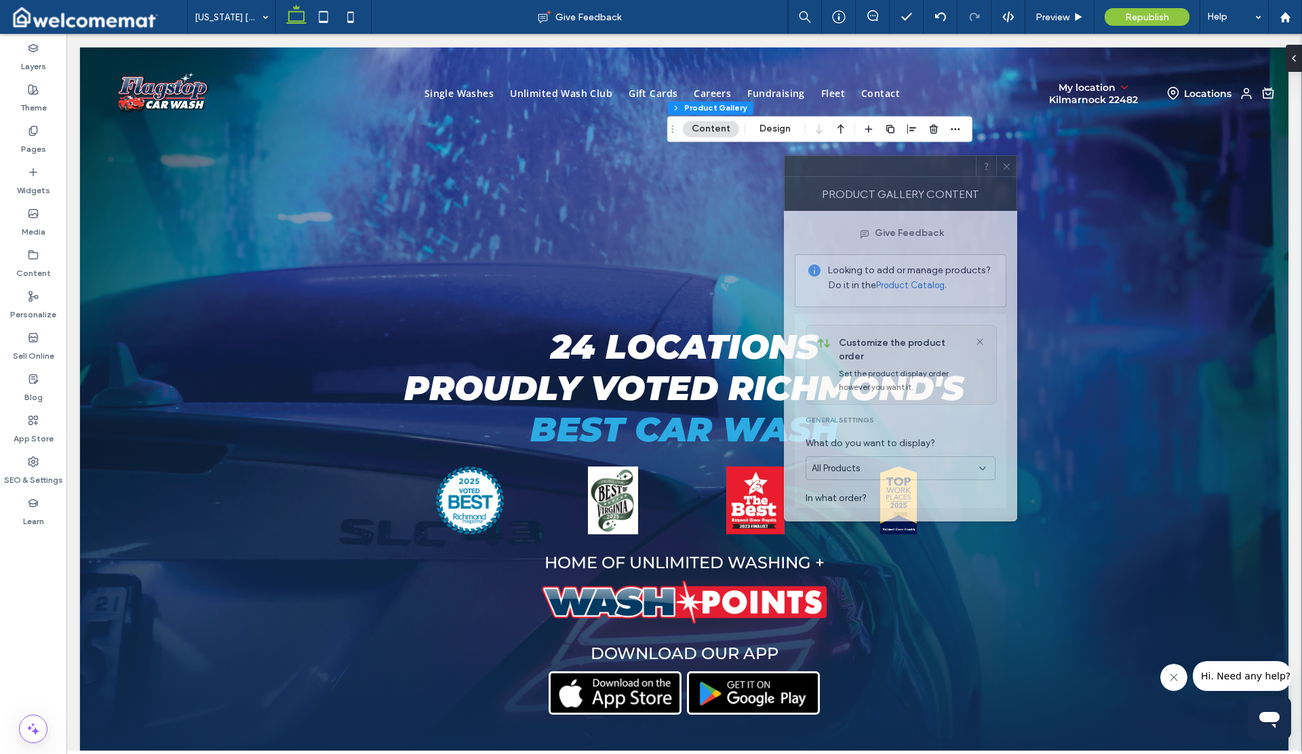
drag, startPoint x: 1144, startPoint y: 203, endPoint x: 700, endPoint y: 144, distance: 448.1
click at [784, 156] on div at bounding box center [879, 166] width 191 height 20
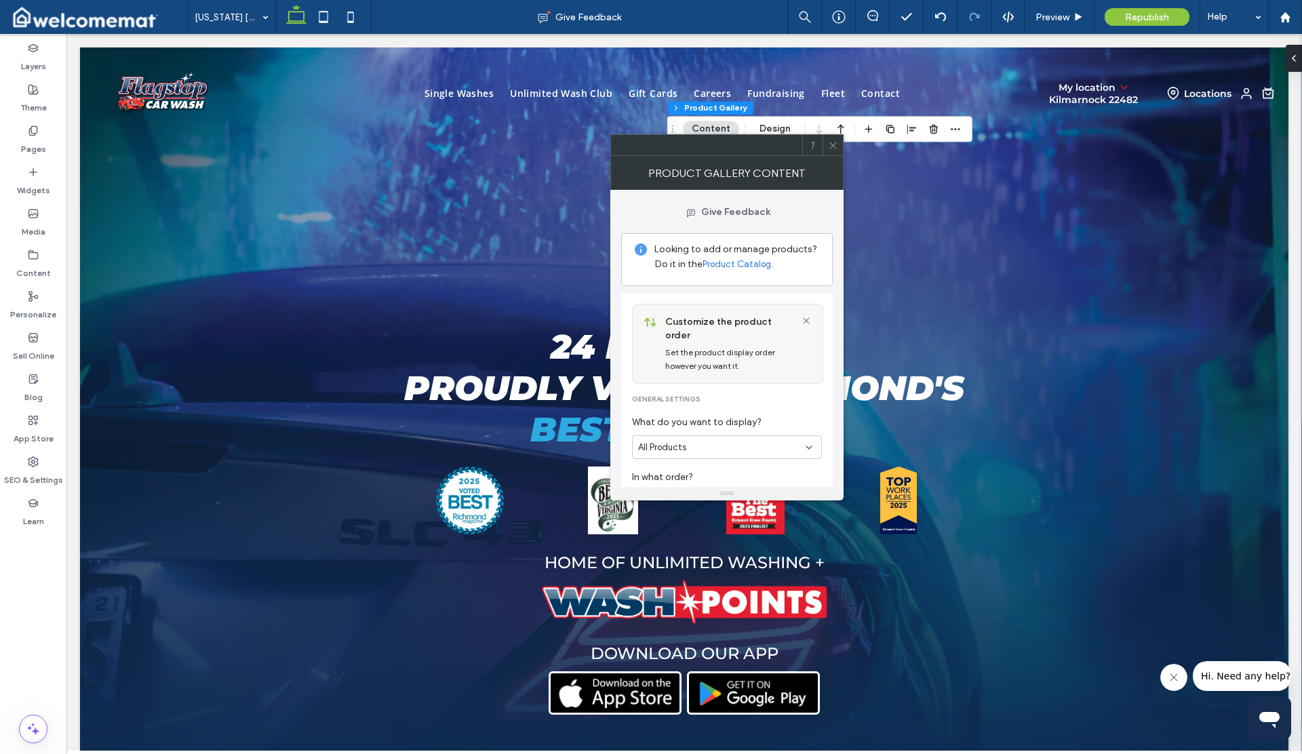
click at [707, 441] on div "All Products" at bounding box center [721, 448] width 167 height 14
click at [727, 415] on span "What do you want to display?" at bounding box center [727, 422] width 190 height 15
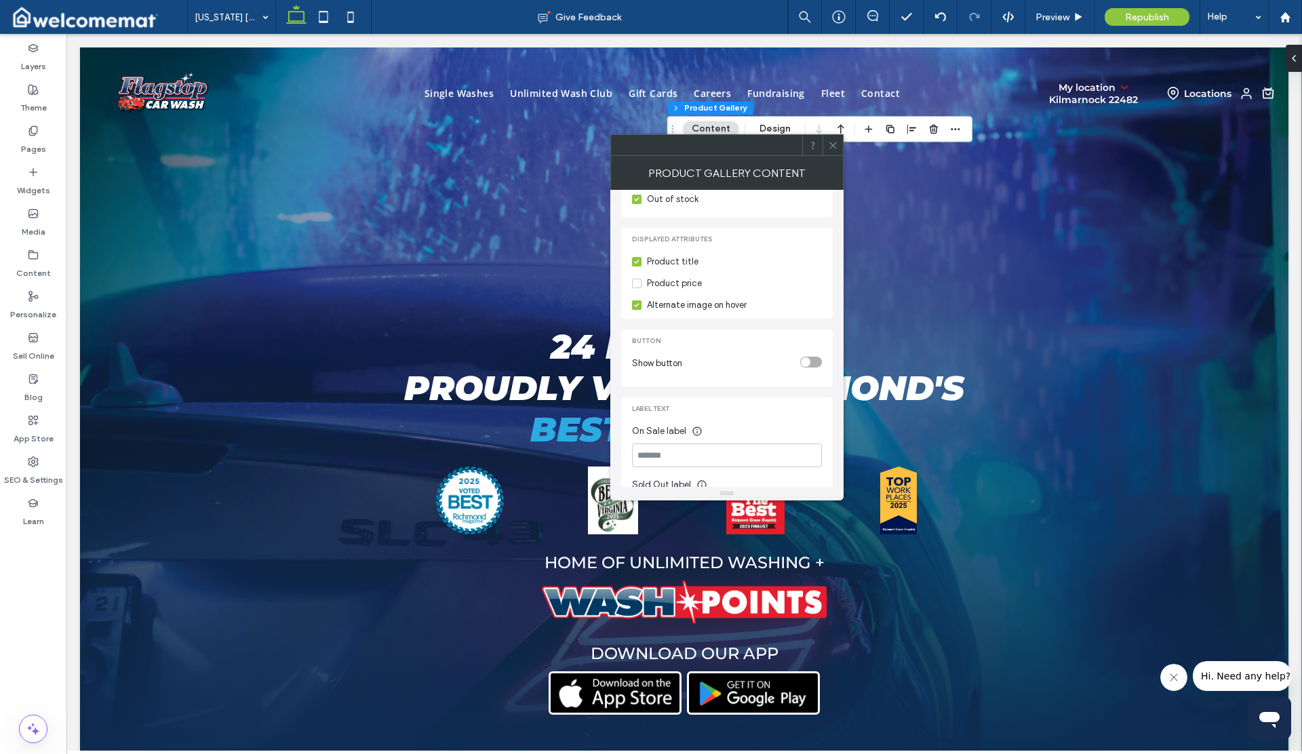
scroll to position [367, 0]
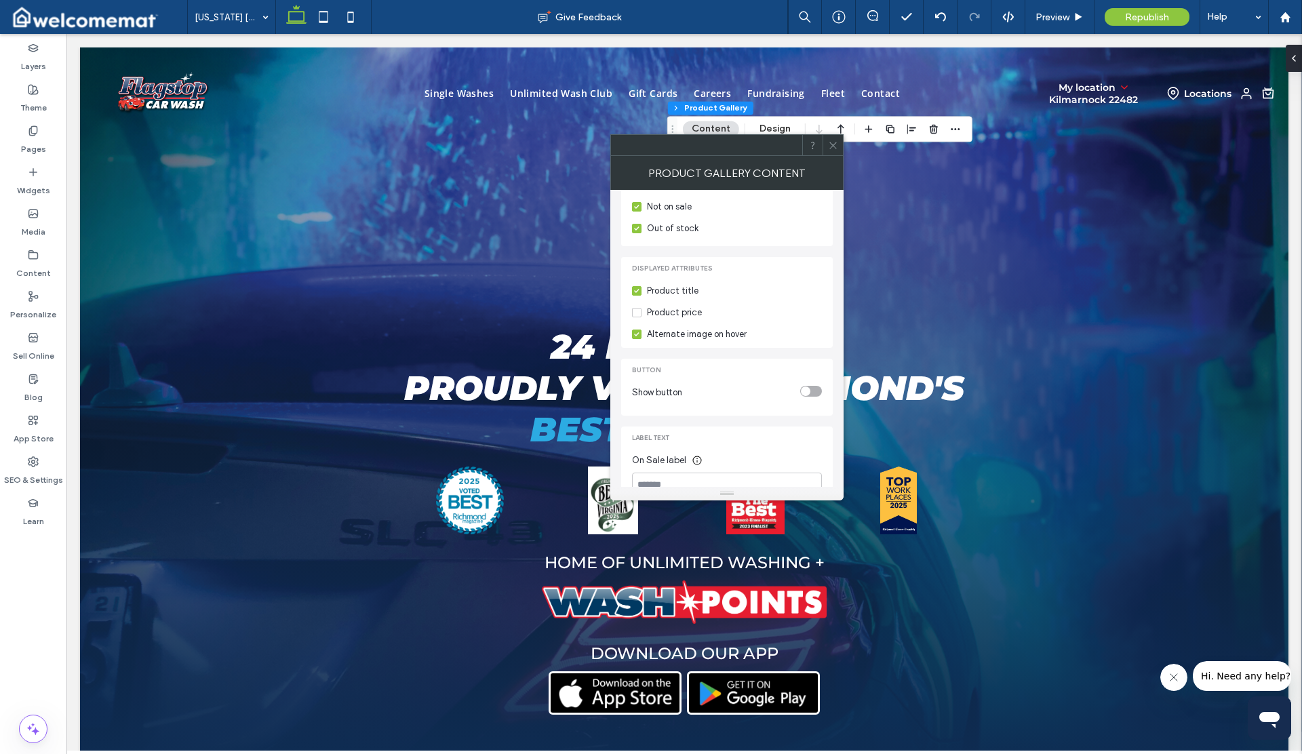
click at [831, 152] on span at bounding box center [833, 145] width 10 height 20
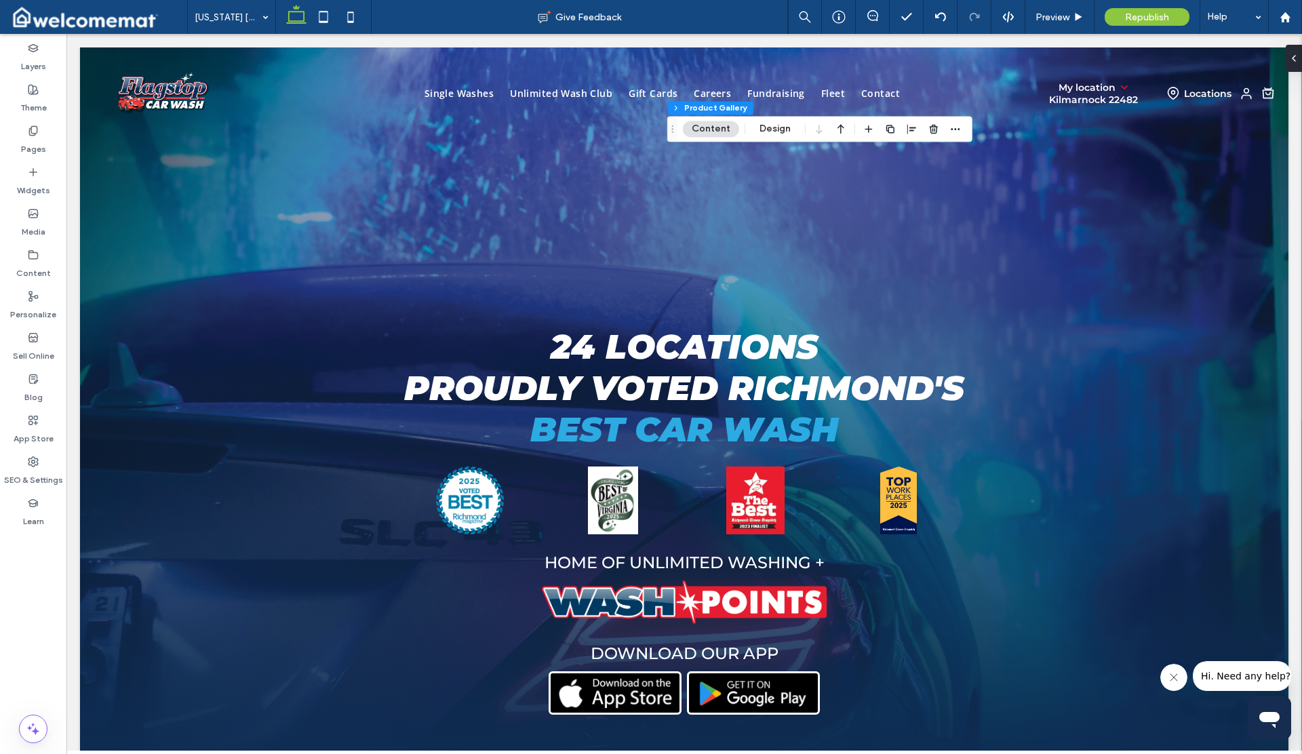
scroll to position [224, 0]
click at [1045, 14] on span "Preview" at bounding box center [1052, 18] width 34 height 12
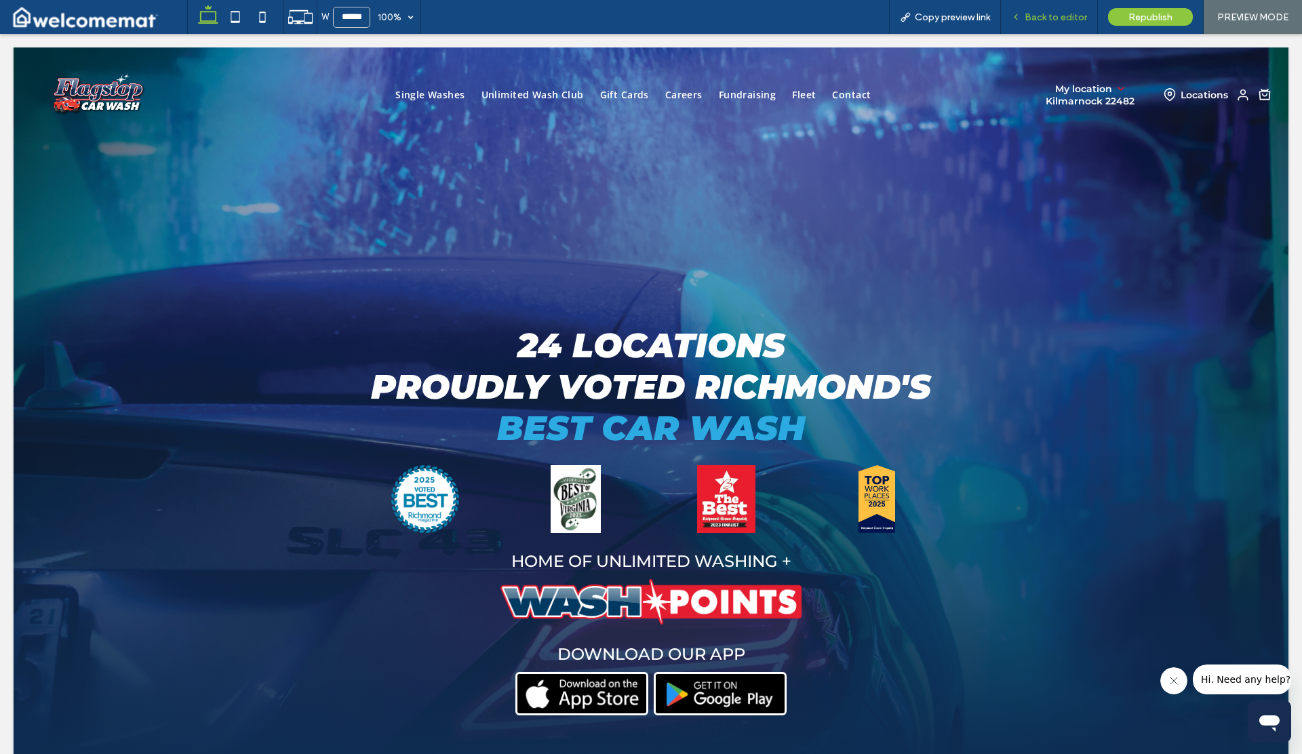
click at [1047, 14] on span "Back to editor" at bounding box center [1055, 18] width 62 height 12
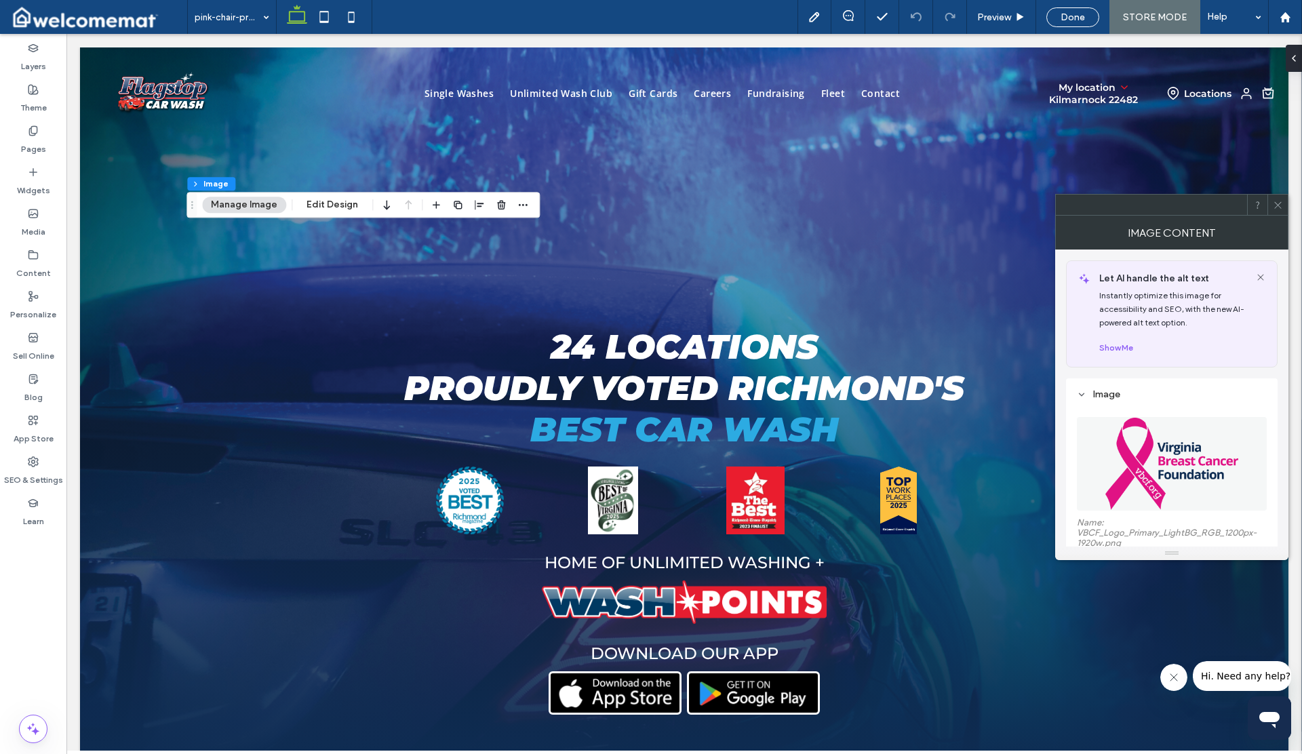
click at [1277, 206] on icon at bounding box center [1278, 205] width 10 height 10
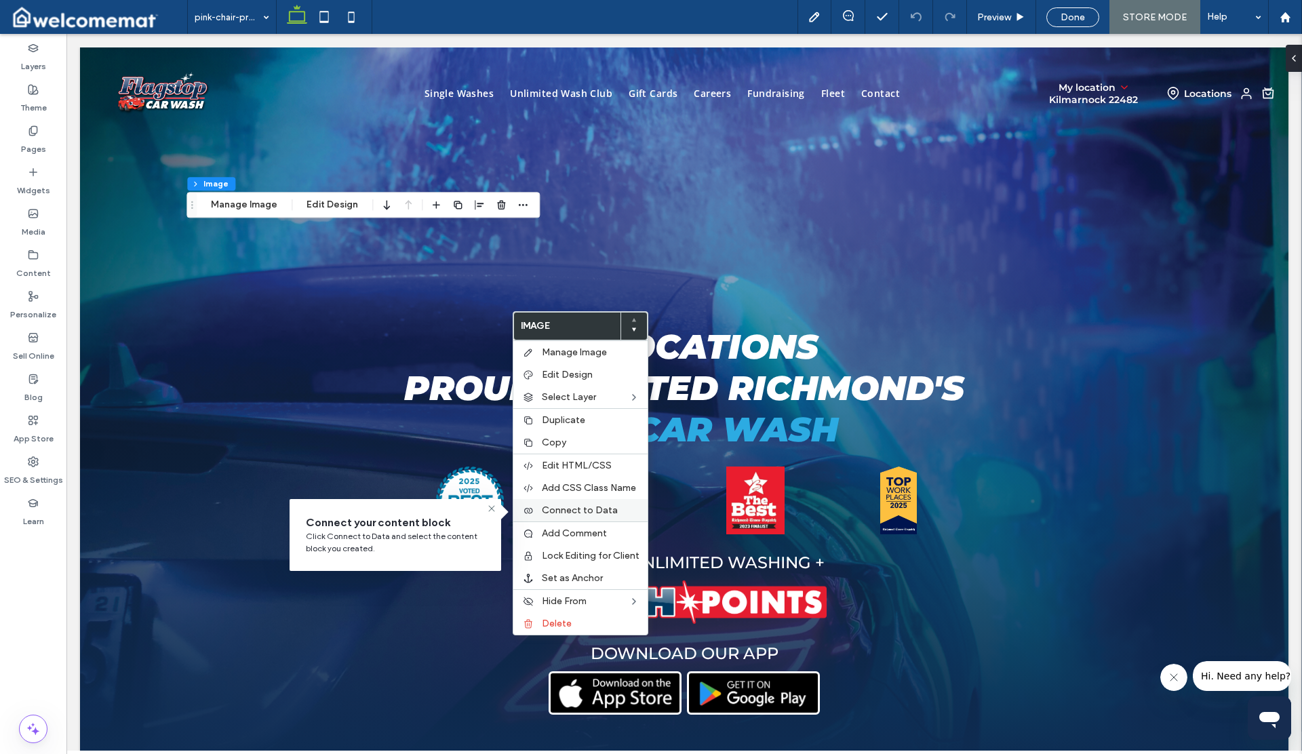
click at [590, 506] on span "Connect to Data" at bounding box center [580, 510] width 76 height 12
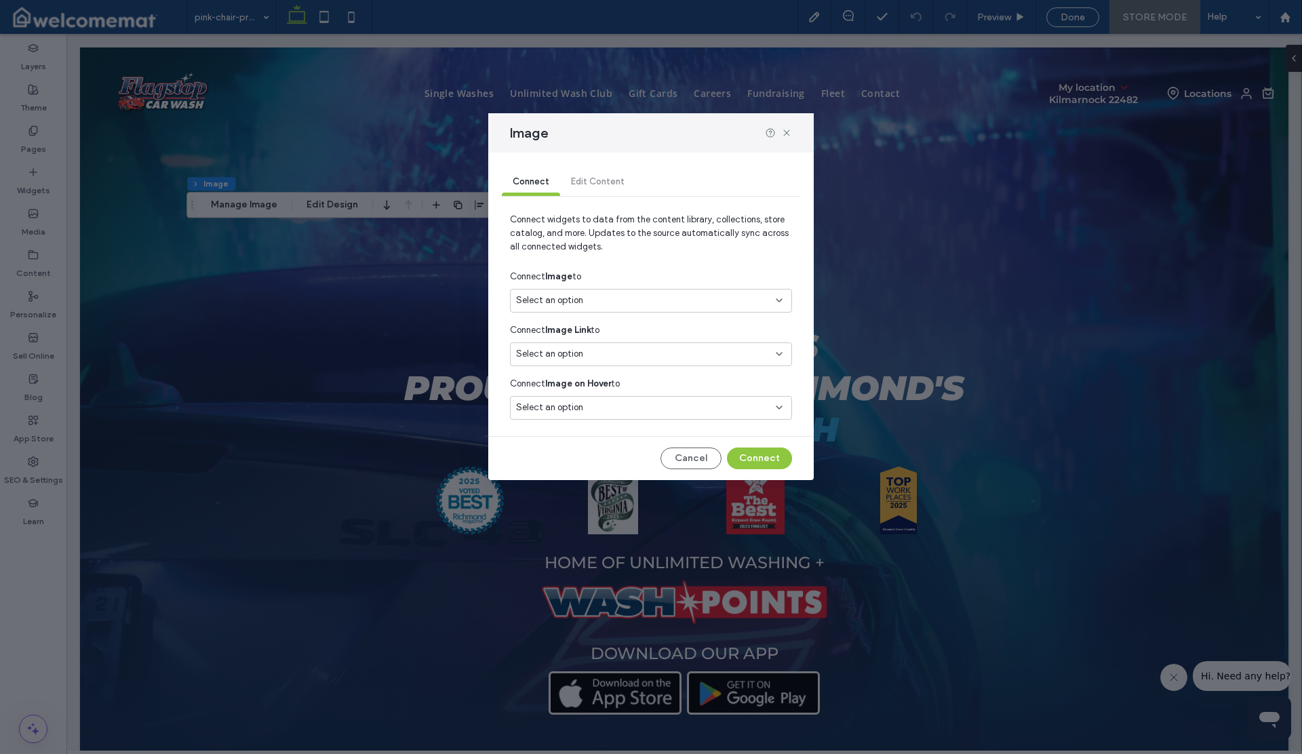
click at [592, 304] on div "Select an option" at bounding box center [643, 301] width 254 height 14
click at [597, 342] on span "Product Catalog" at bounding box center [574, 349] width 68 height 14
click at [739, 459] on button "Connect" at bounding box center [759, 458] width 65 height 22
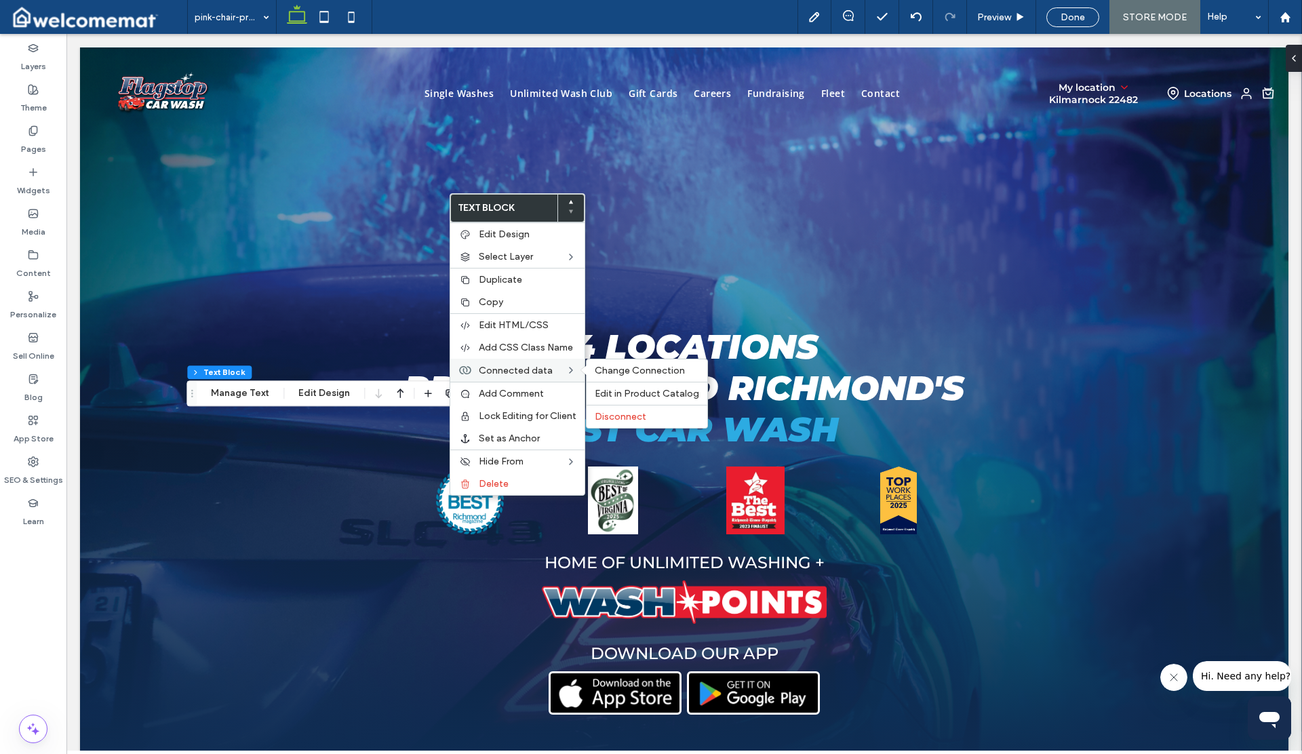
click at [535, 376] on div "Connected data Change Connection Edit in Product Catalog Disconnect" at bounding box center [517, 370] width 134 height 23
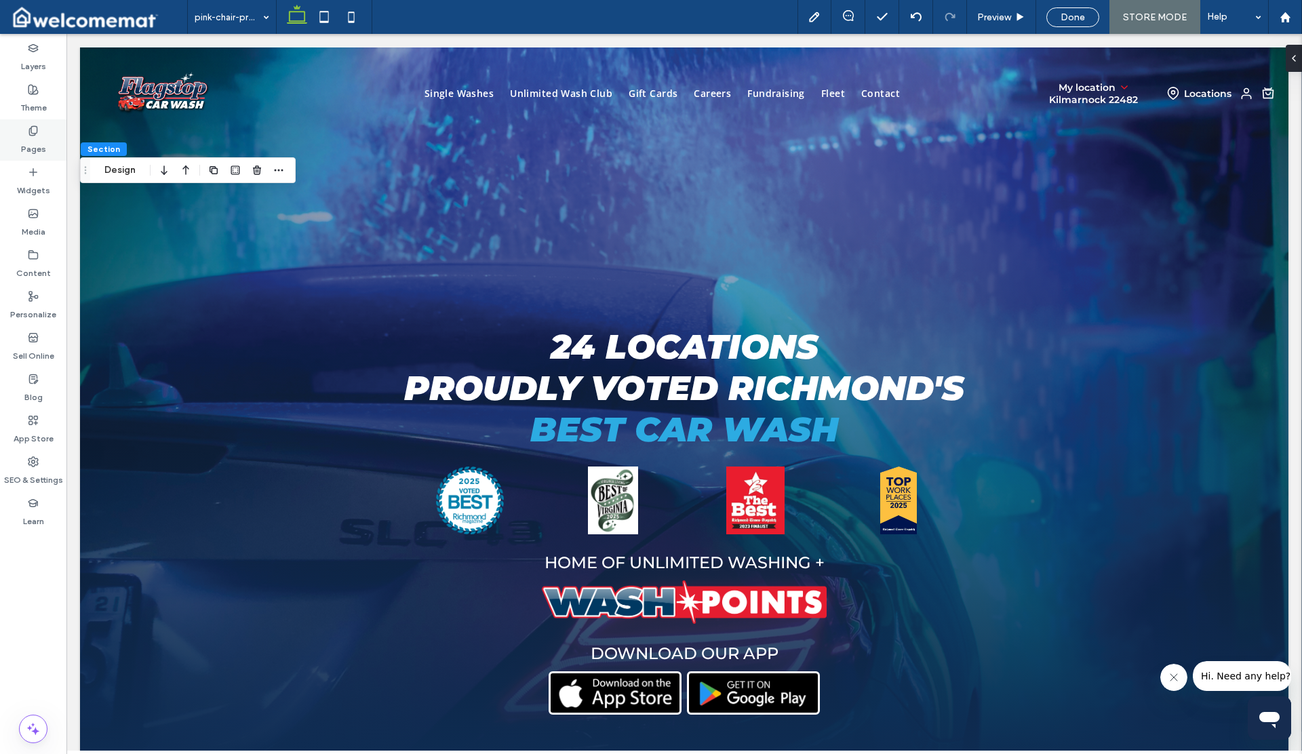
click at [35, 152] on label "Pages" at bounding box center [33, 145] width 25 height 19
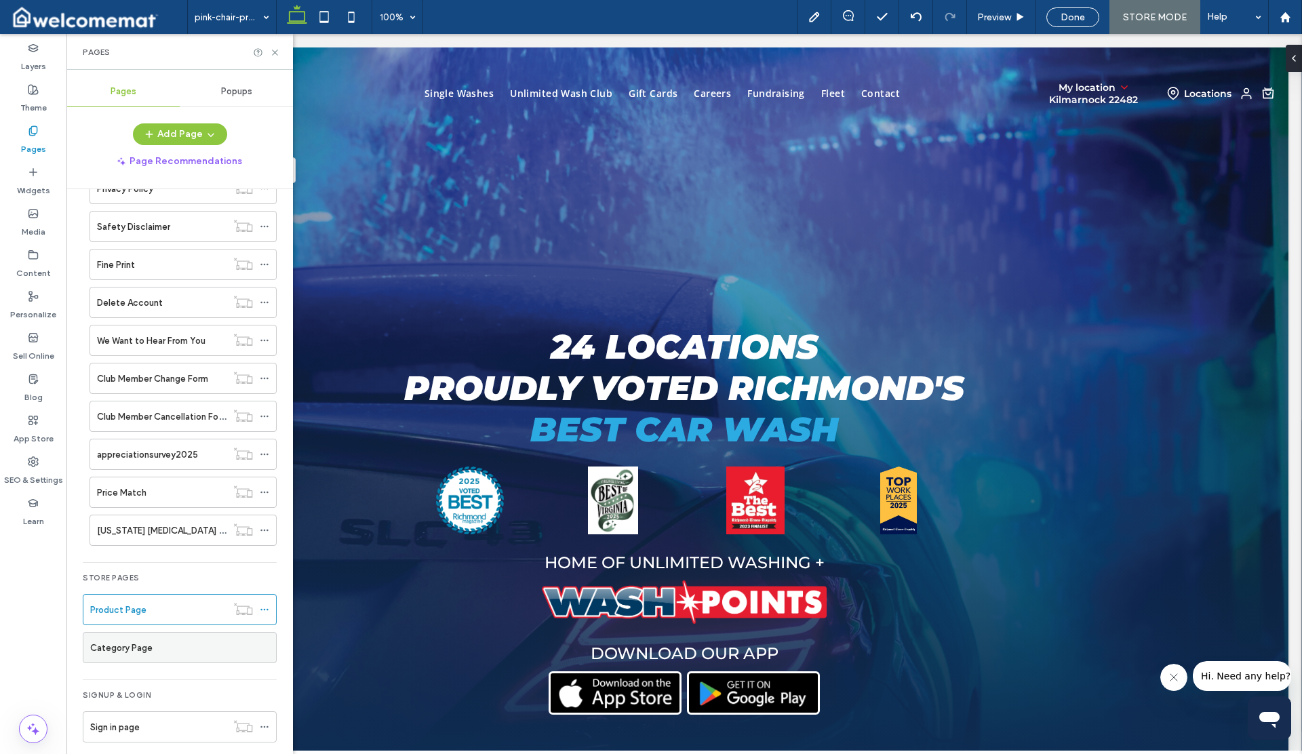
scroll to position [584, 0]
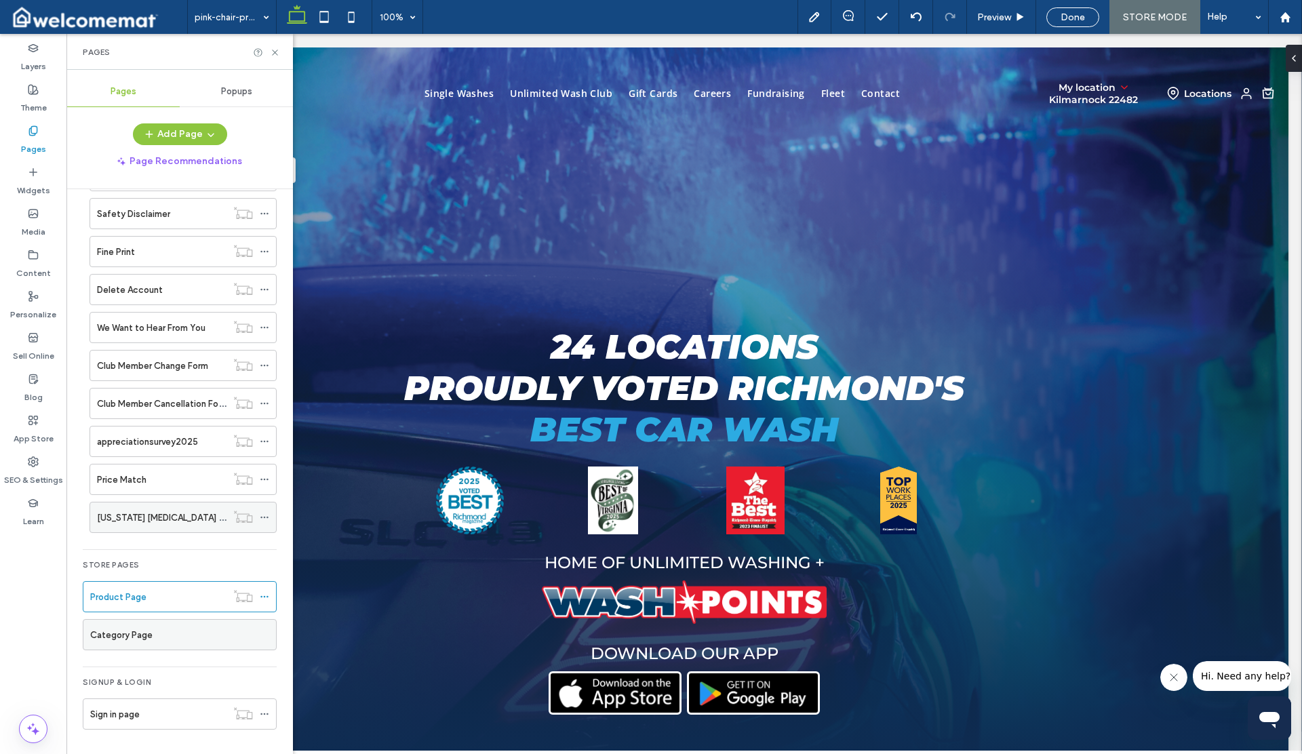
click at [263, 515] on icon at bounding box center [264, 517] width 9 height 9
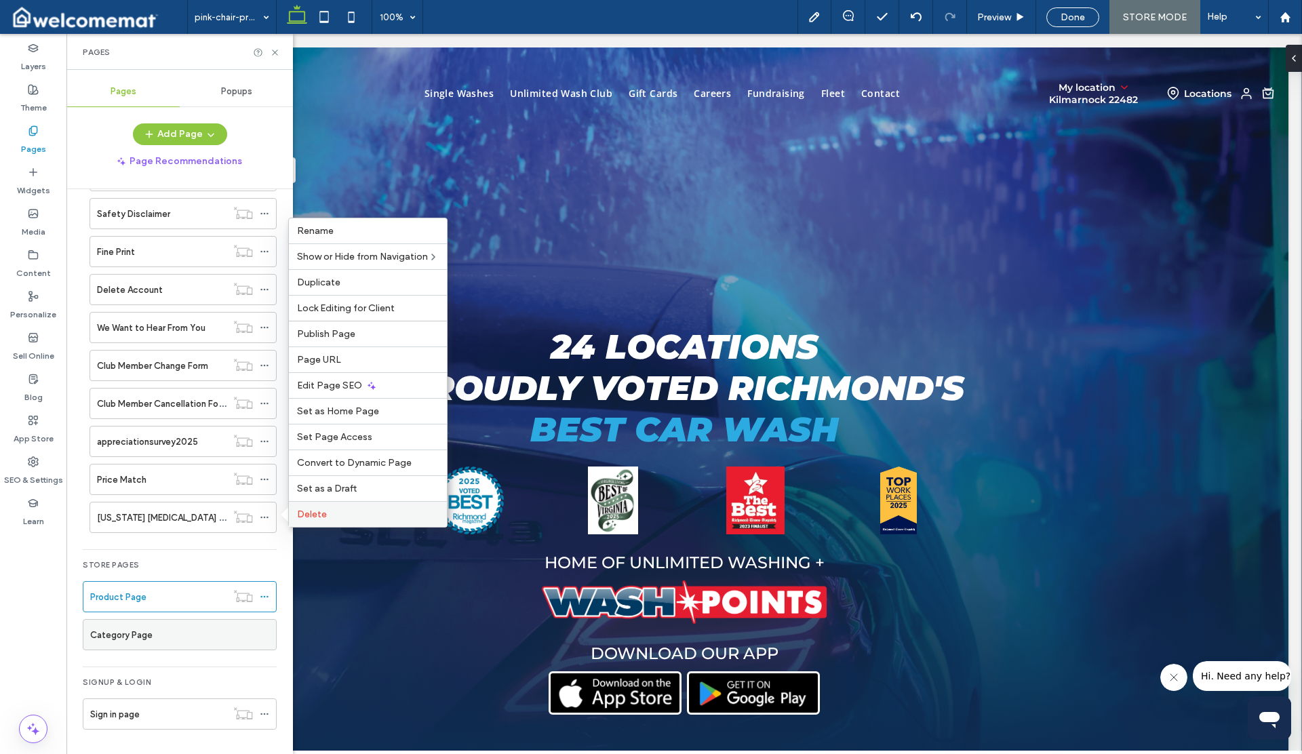
click at [321, 514] on span "Delete" at bounding box center [312, 514] width 30 height 12
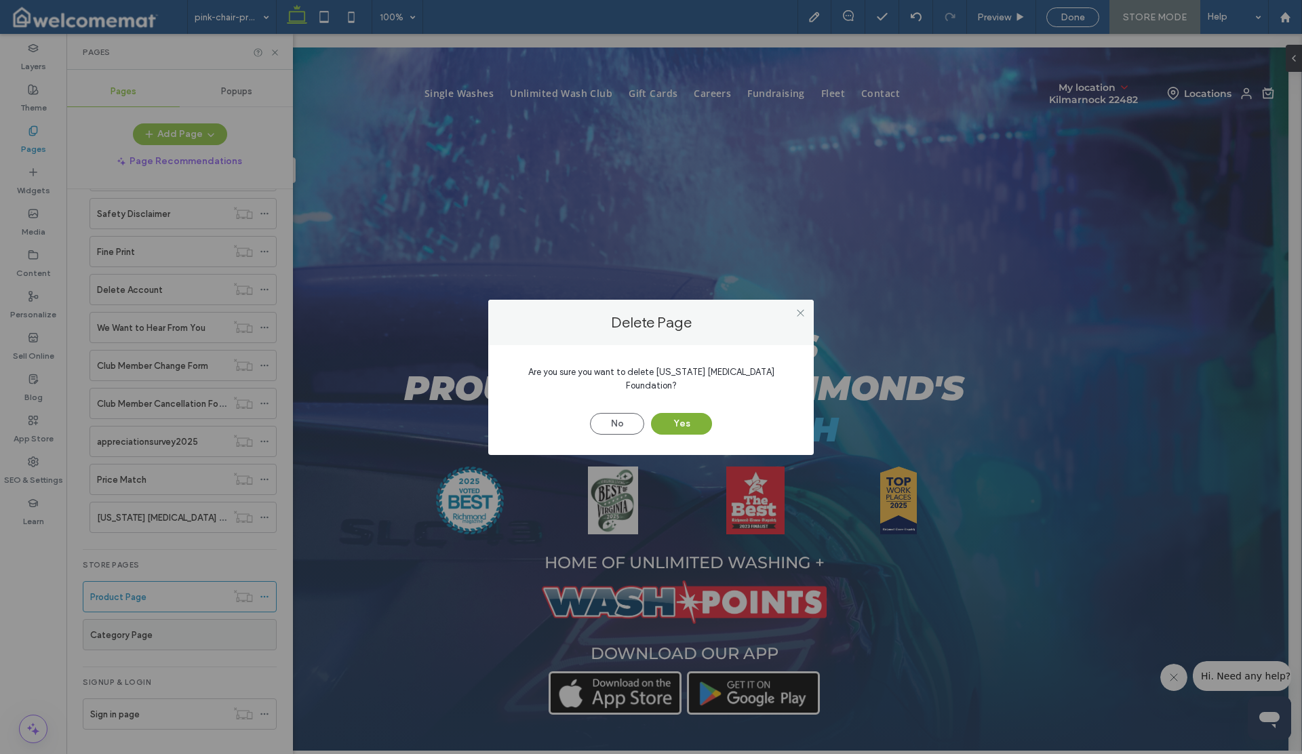
click at [664, 417] on button "Yes" at bounding box center [681, 424] width 61 height 22
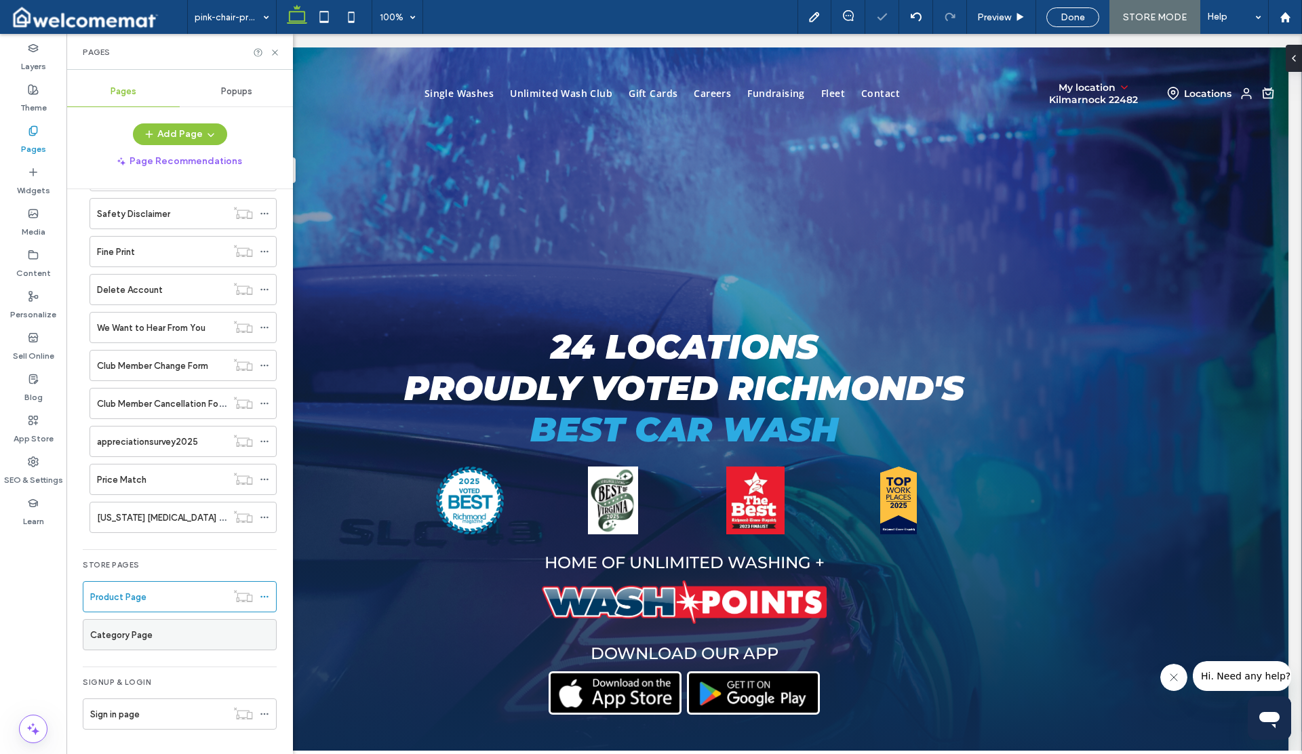
scroll to position [546, 0]
click at [277, 52] on icon at bounding box center [275, 52] width 10 height 10
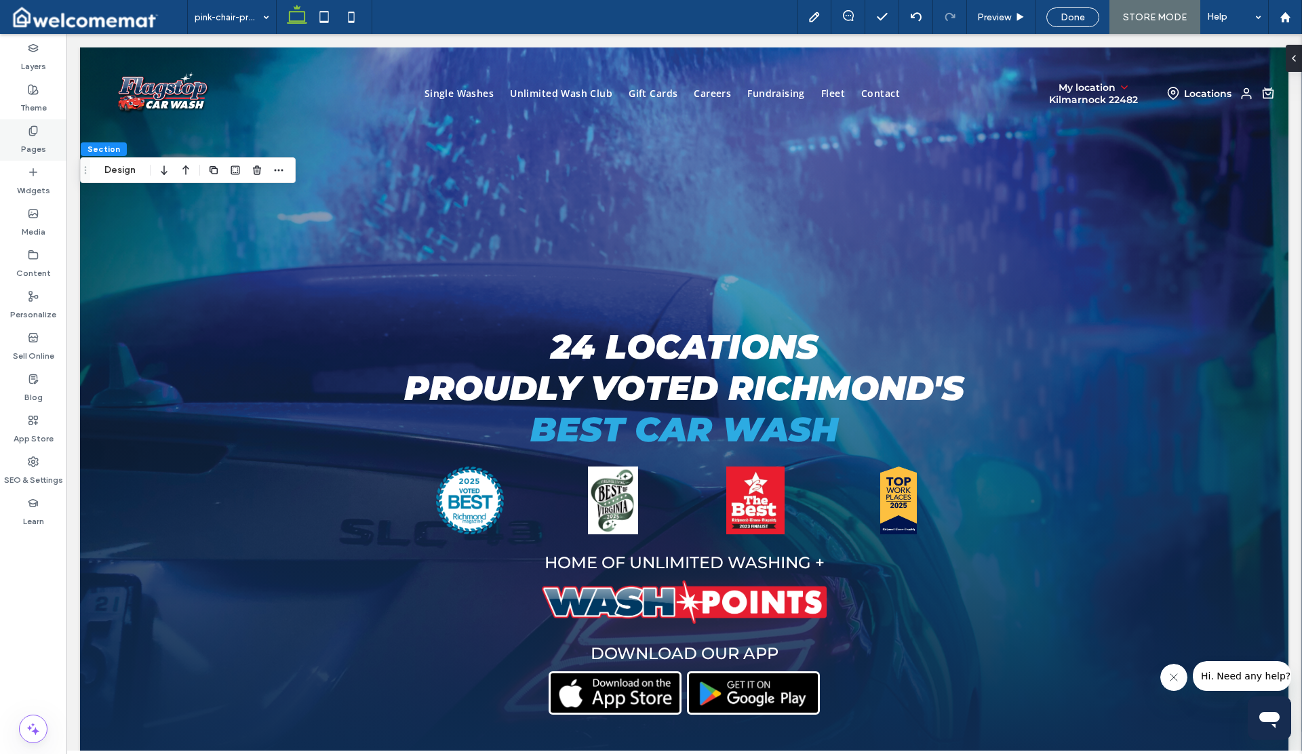
click at [31, 146] on label "Pages" at bounding box center [33, 145] width 25 height 19
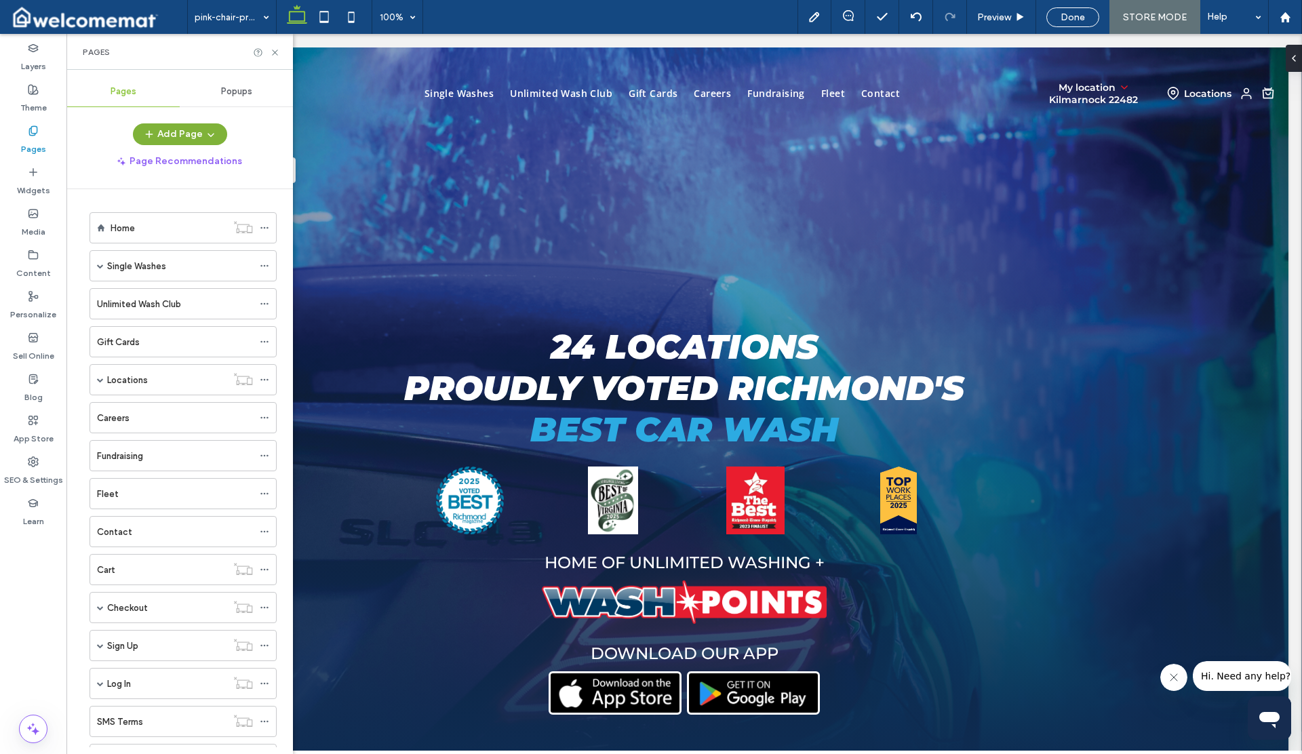
click at [205, 129] on span "button" at bounding box center [210, 134] width 14 height 20
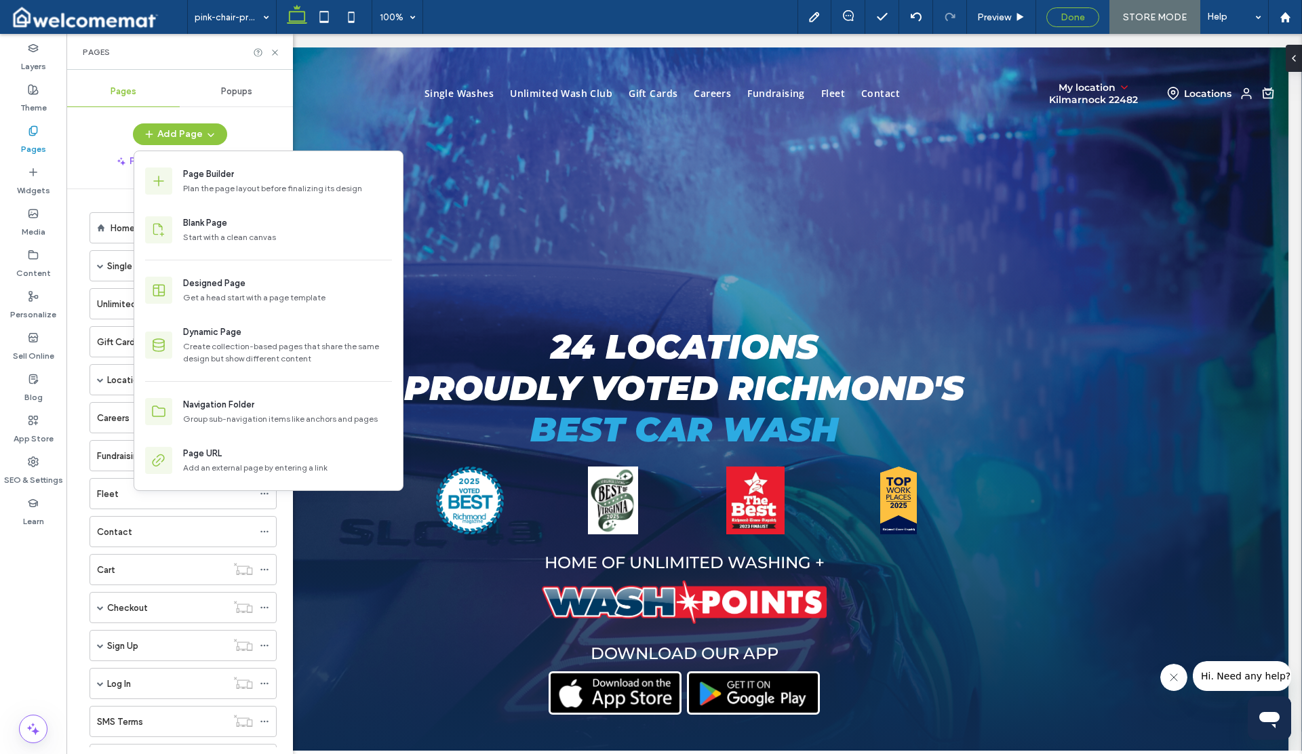
click at [1063, 9] on div "Done" at bounding box center [1072, 17] width 53 height 20
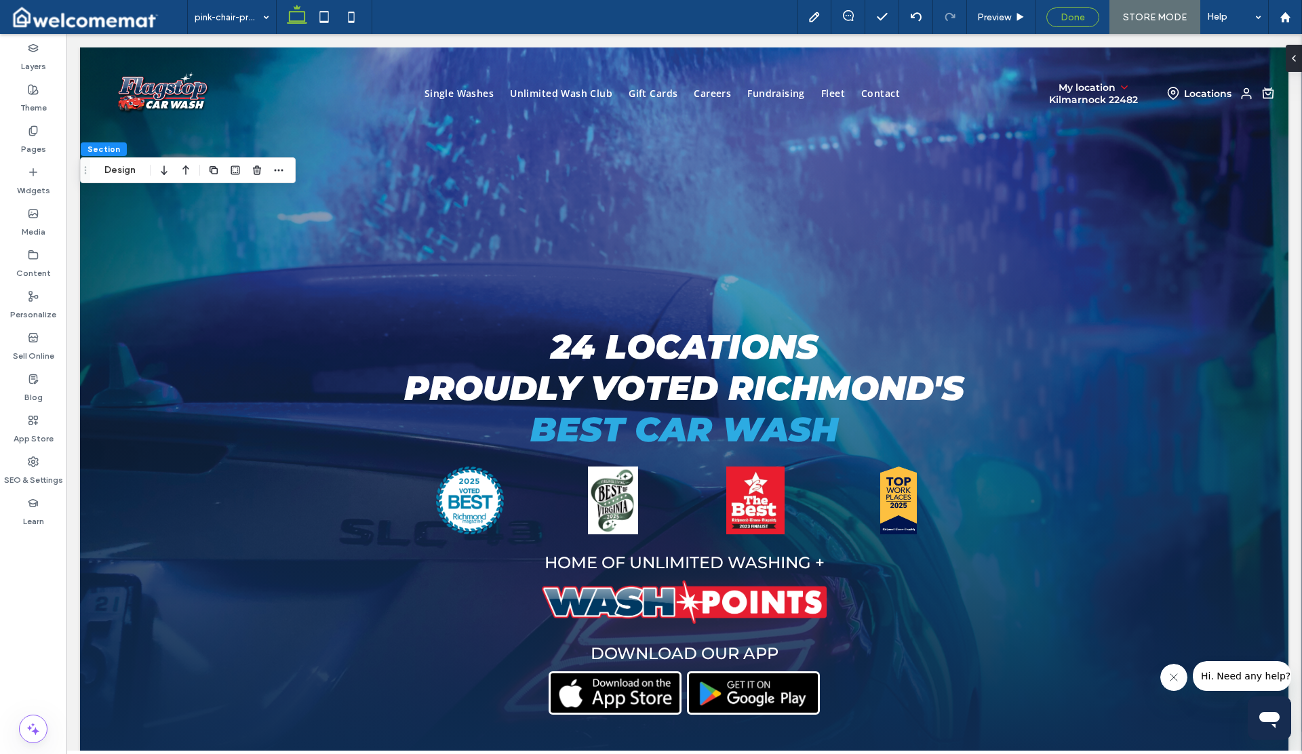
click at [1058, 25] on div "Done" at bounding box center [1072, 17] width 53 height 20
click at [1080, 14] on span "Done" at bounding box center [1072, 18] width 24 height 12
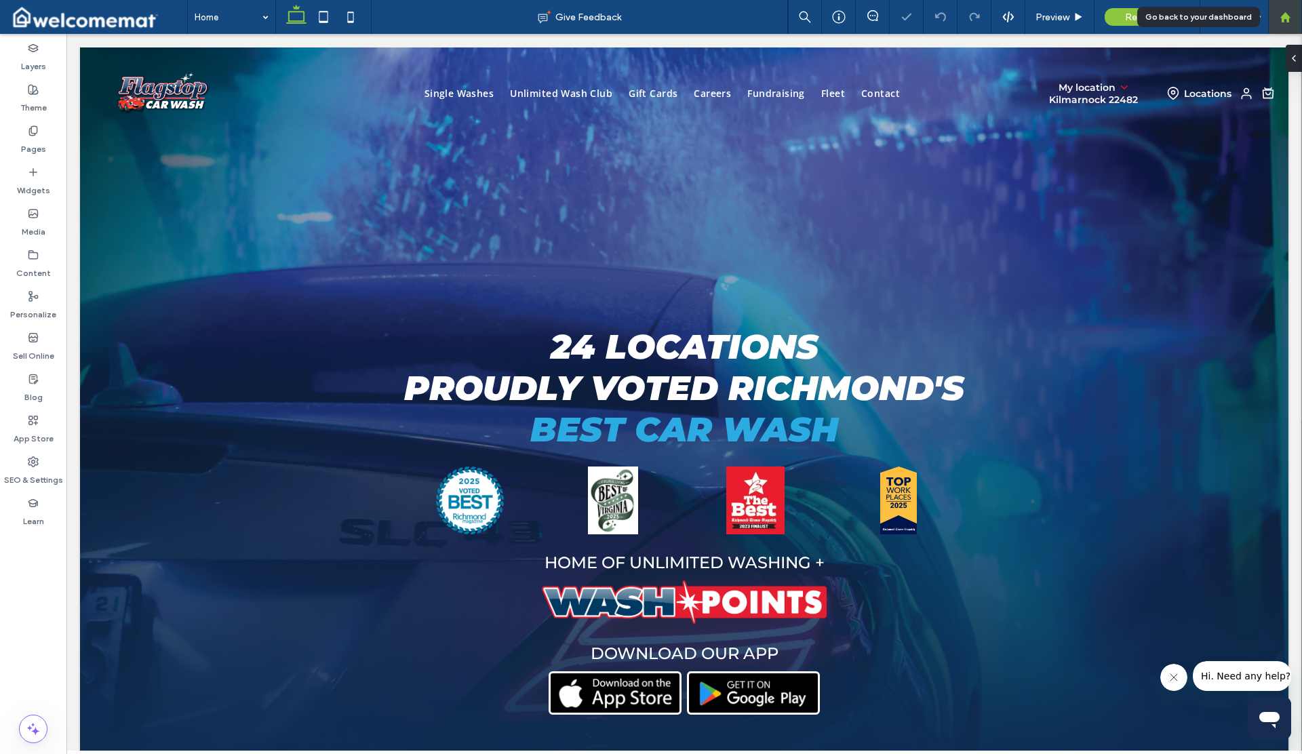
click at [1289, 24] on div at bounding box center [1285, 17] width 34 height 34
